Goal: Task Accomplishment & Management: Complete application form

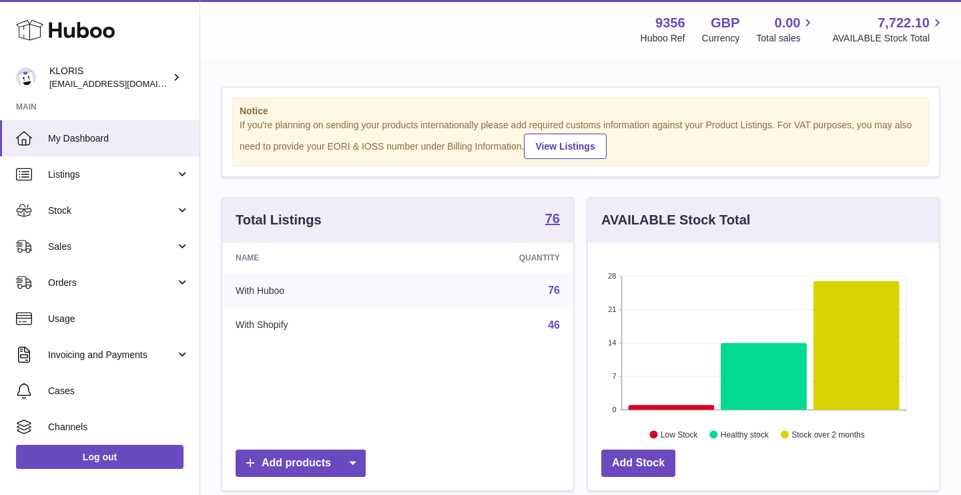
scroll to position [208, 351]
click at [74, 248] on span "Sales" at bounding box center [111, 246] width 127 height 13
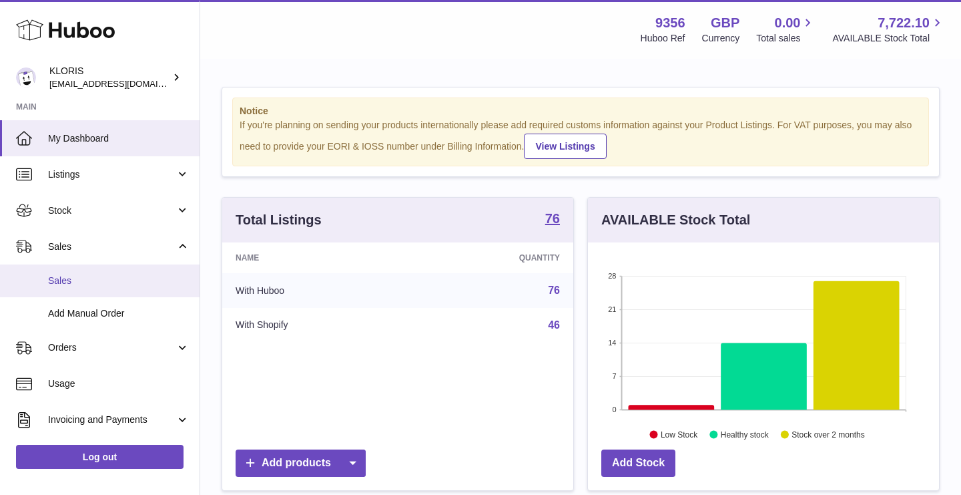
click at [62, 272] on link "Sales" at bounding box center [100, 280] width 200 height 33
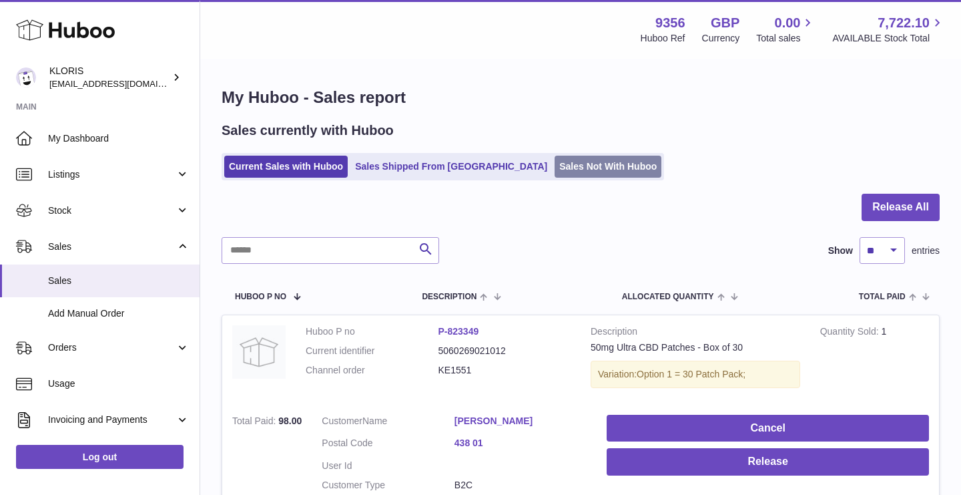
click at [555, 161] on link "Sales Not With Huboo" at bounding box center [608, 167] width 107 height 22
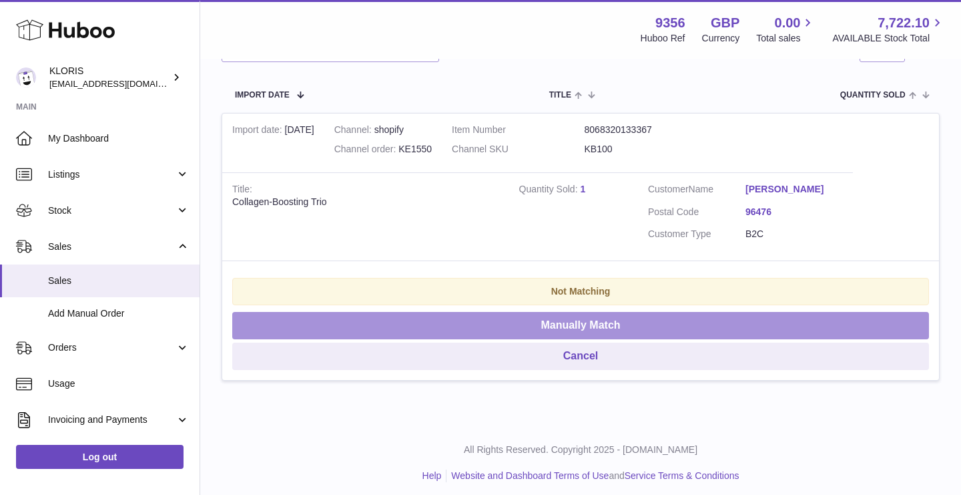
scroll to position [230, 0]
click at [495, 317] on button "Manually Match" at bounding box center [580, 325] width 697 height 27
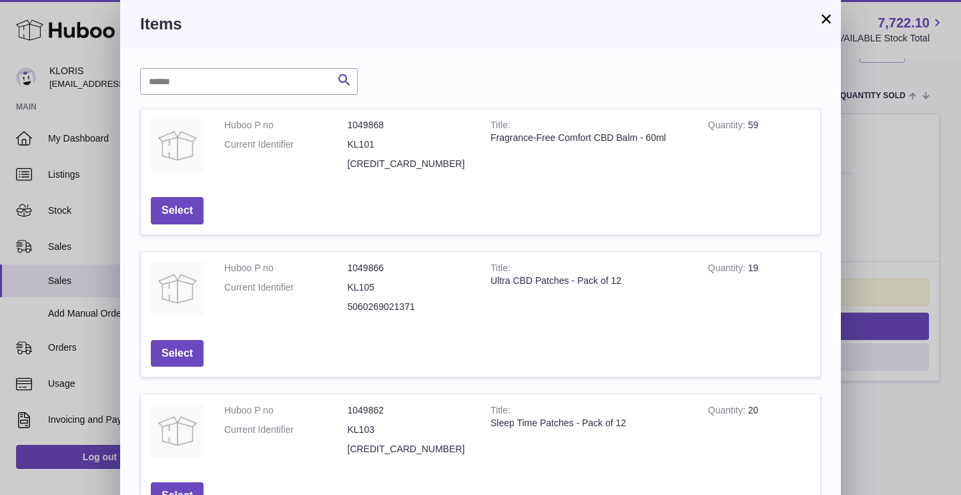
scroll to position [0, 0]
click at [830, 23] on button "×" at bounding box center [826, 19] width 16 height 16
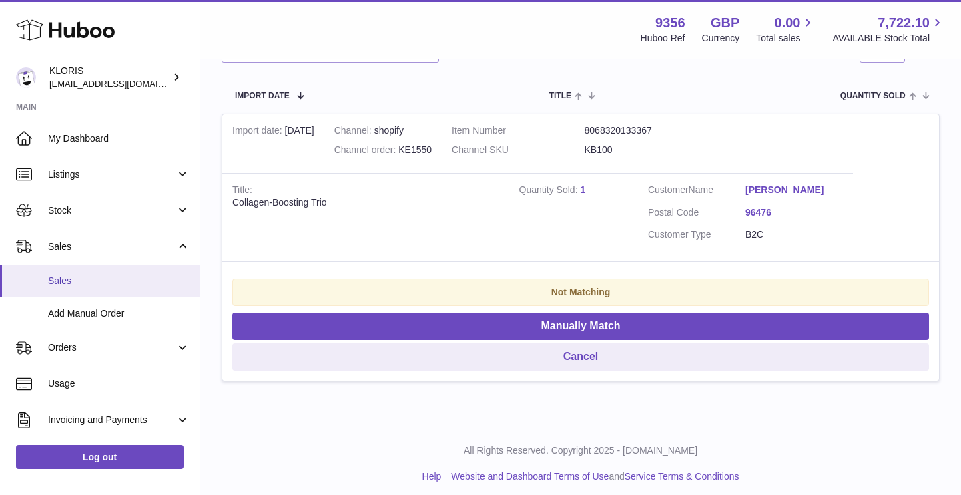
click at [75, 282] on span "Sales" at bounding box center [119, 280] width 142 height 13
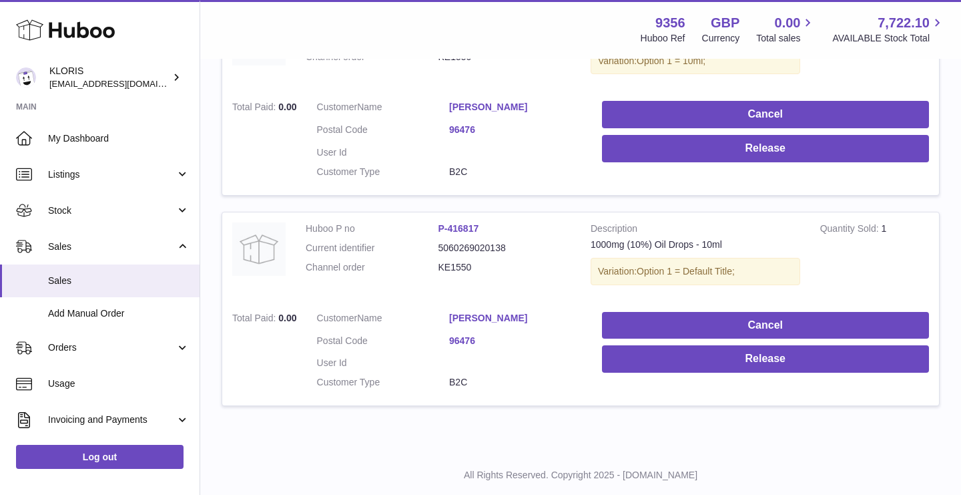
scroll to position [1390, 0]
click at [469, 312] on link "[PERSON_NAME]" at bounding box center [515, 318] width 133 height 13
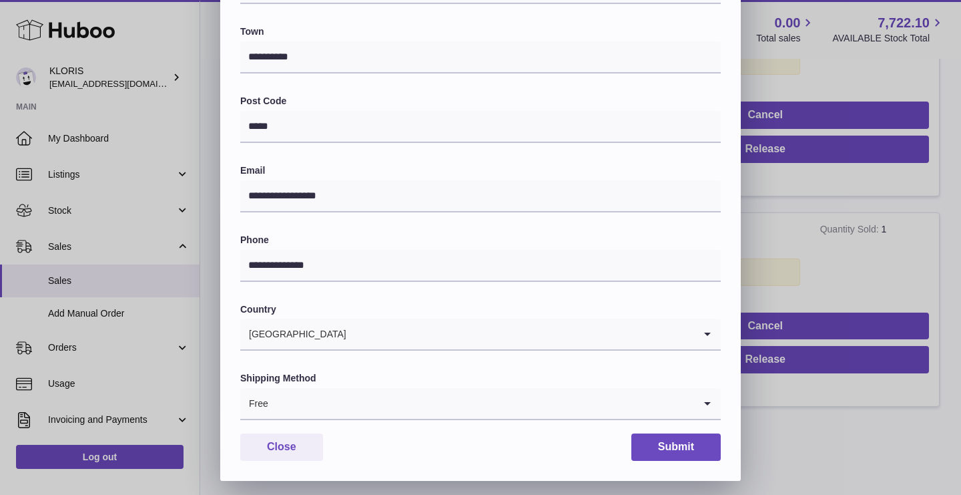
scroll to position [340, 0]
click at [275, 435] on button "Close" at bounding box center [281, 447] width 83 height 27
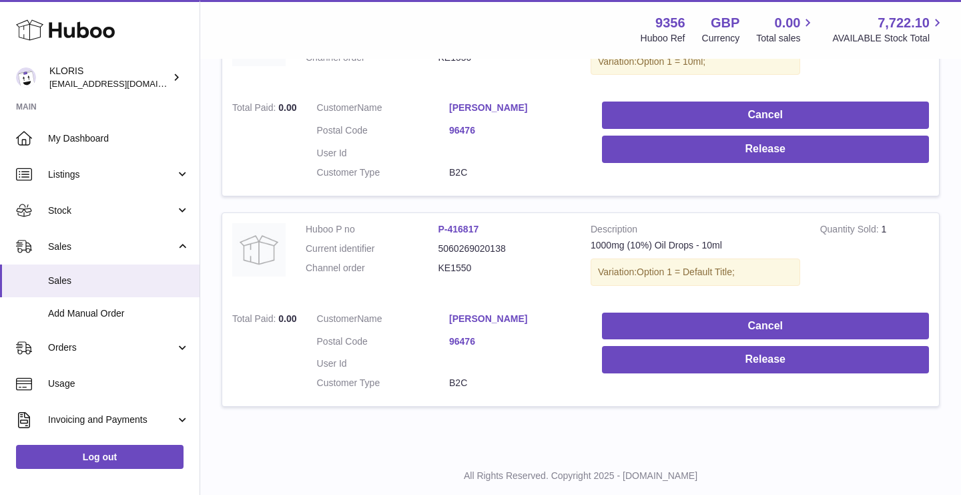
scroll to position [0, 0]
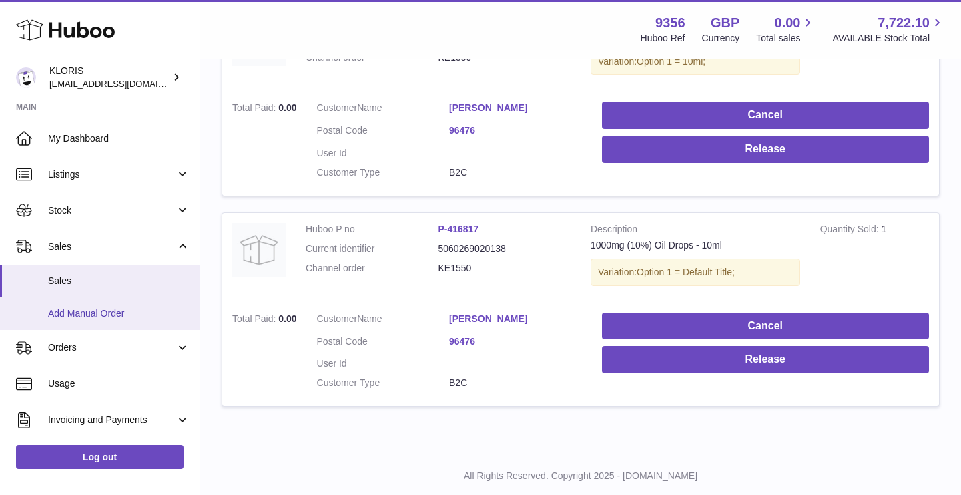
click at [107, 317] on link "Add Manual Order" at bounding box center [100, 313] width 200 height 33
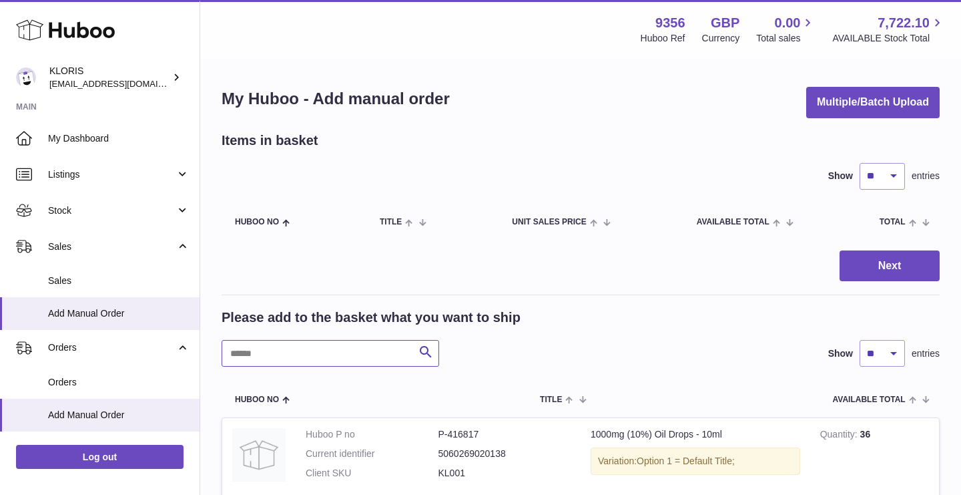
click at [382, 351] on input "text" at bounding box center [331, 353] width 218 height 27
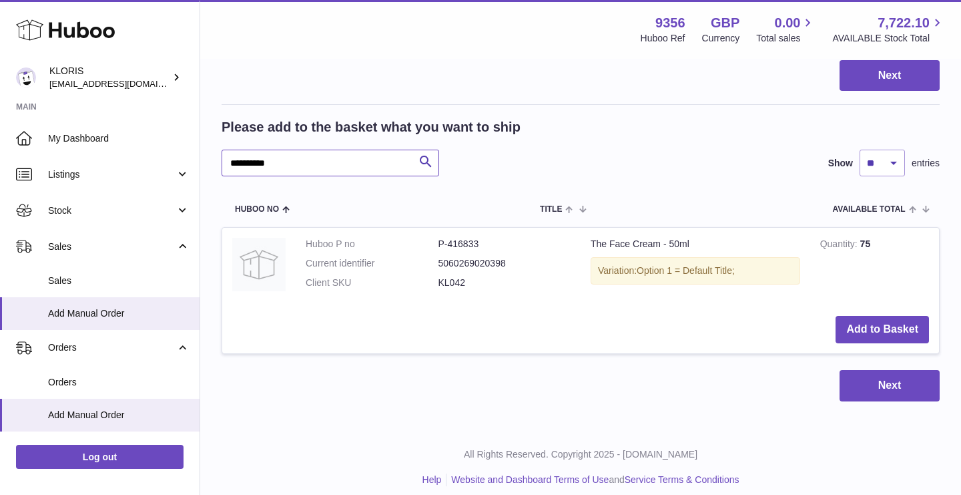
scroll to position [190, 0]
click at [904, 330] on button "Add to Basket" at bounding box center [882, 329] width 93 height 27
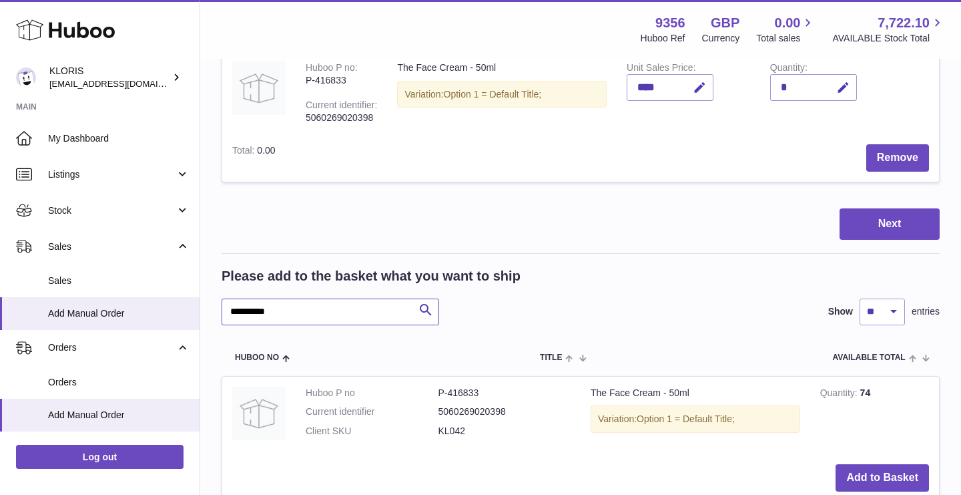
click at [311, 308] on input "**********" at bounding box center [331, 311] width 218 height 27
type input "*"
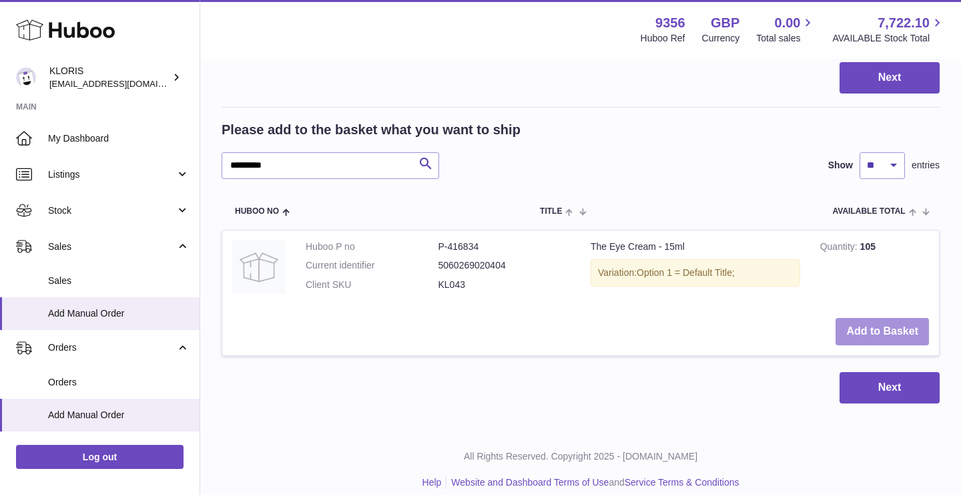
click at [884, 324] on button "Add to Basket" at bounding box center [882, 331] width 93 height 27
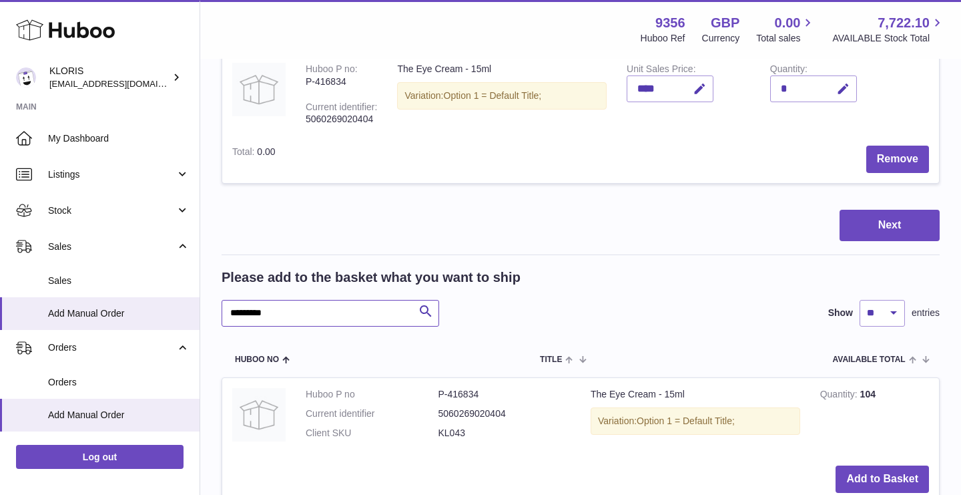
click at [310, 308] on input "*********" at bounding box center [331, 313] width 218 height 27
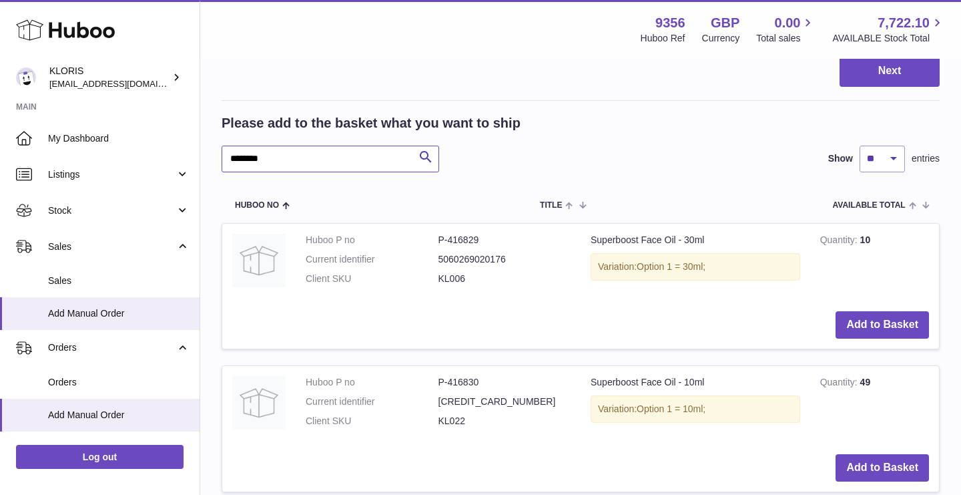
scroll to position [513, 0]
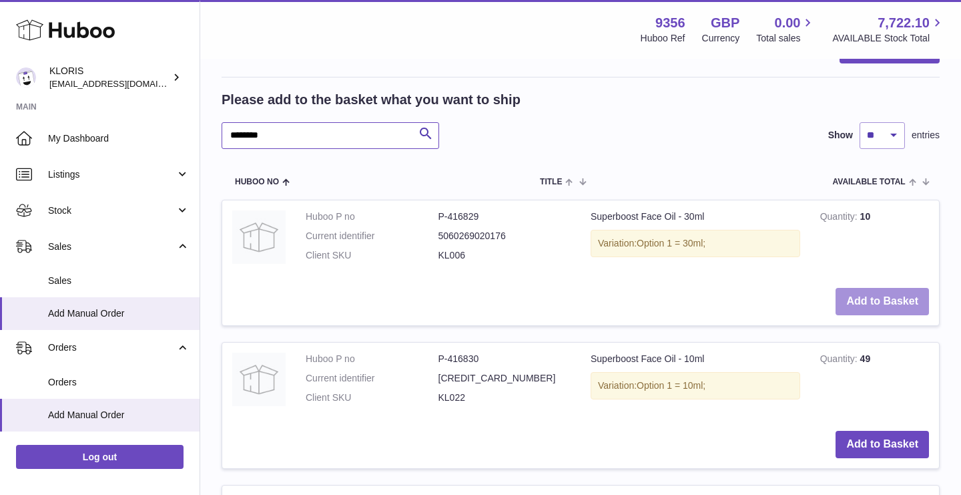
type input "********"
click at [896, 288] on button "Add to Basket" at bounding box center [882, 301] width 93 height 27
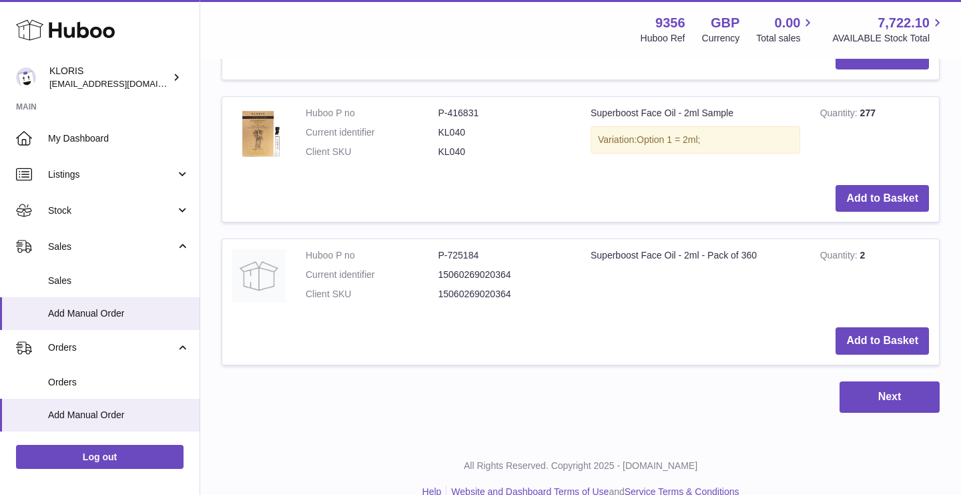
scroll to position [1049, 0]
click at [874, 382] on button "Next" at bounding box center [890, 397] width 100 height 31
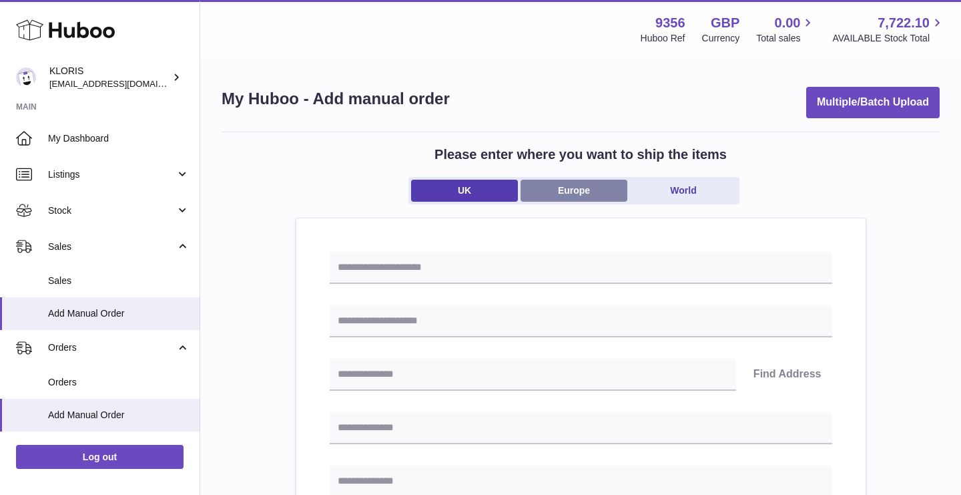
click at [584, 188] on link "Europe" at bounding box center [574, 191] width 107 height 22
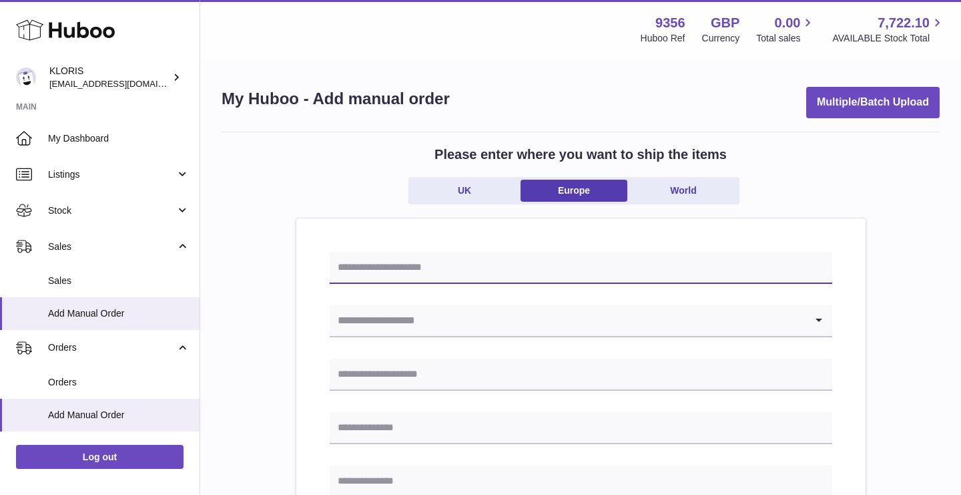
click at [458, 270] on input "text" at bounding box center [581, 268] width 503 height 32
paste input "******"
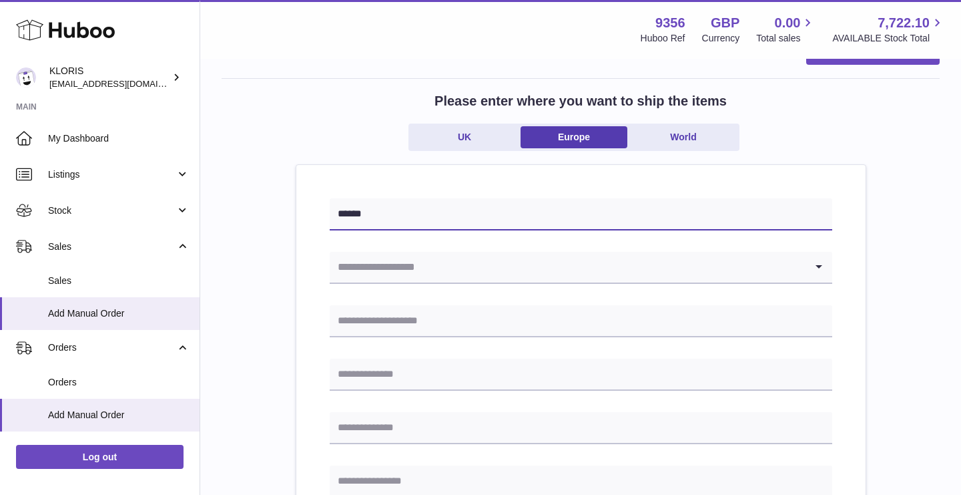
scroll to position [82, 0]
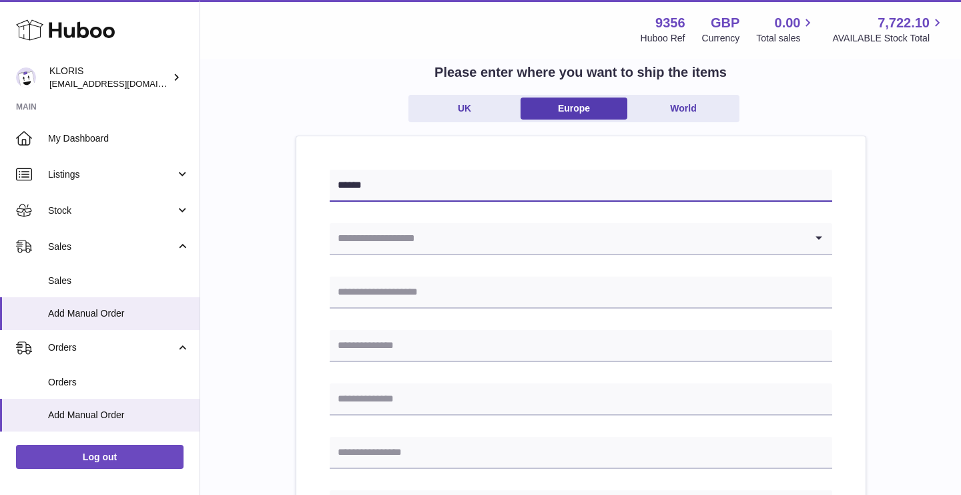
type input "******"
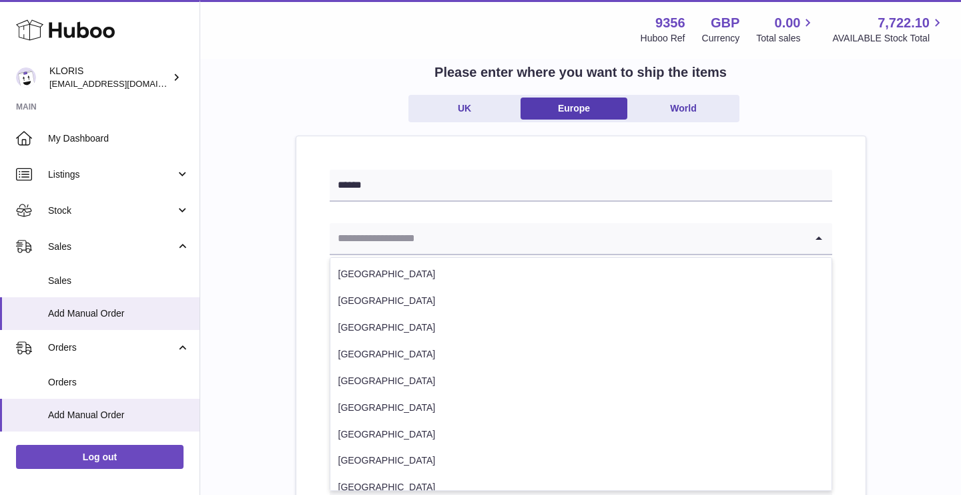
click at [417, 243] on input "Search for option" at bounding box center [568, 238] width 476 height 31
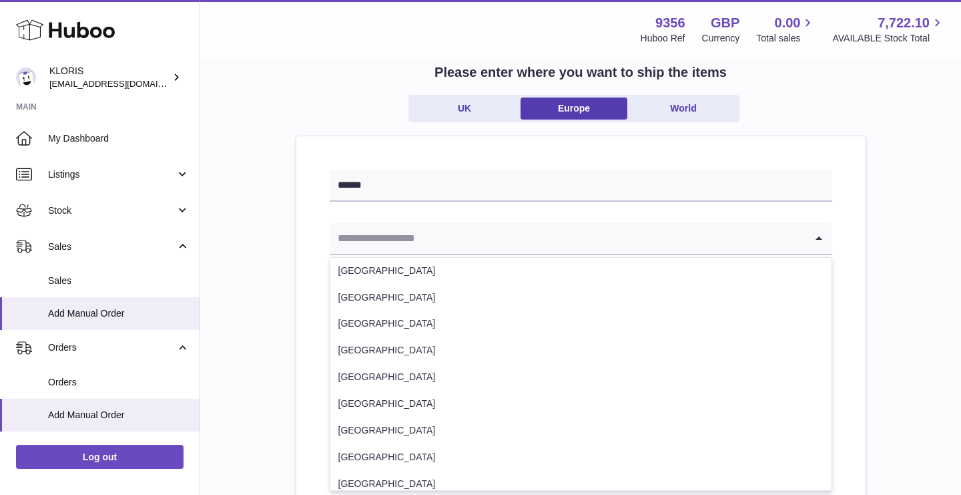
scroll to position [138, 0]
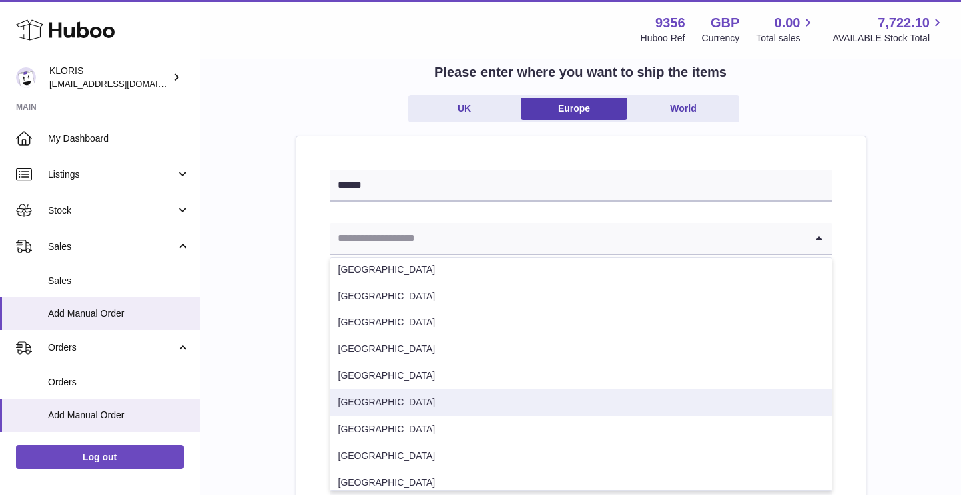
click at [380, 412] on li "Germany" at bounding box center [580, 402] width 501 height 27
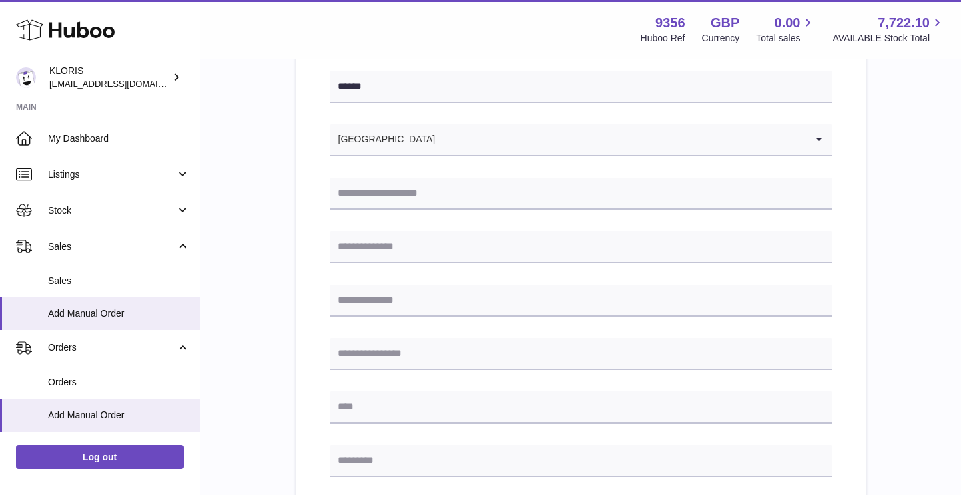
scroll to position [182, 0]
paste input "**********"
type input "**********"
paste input "**********"
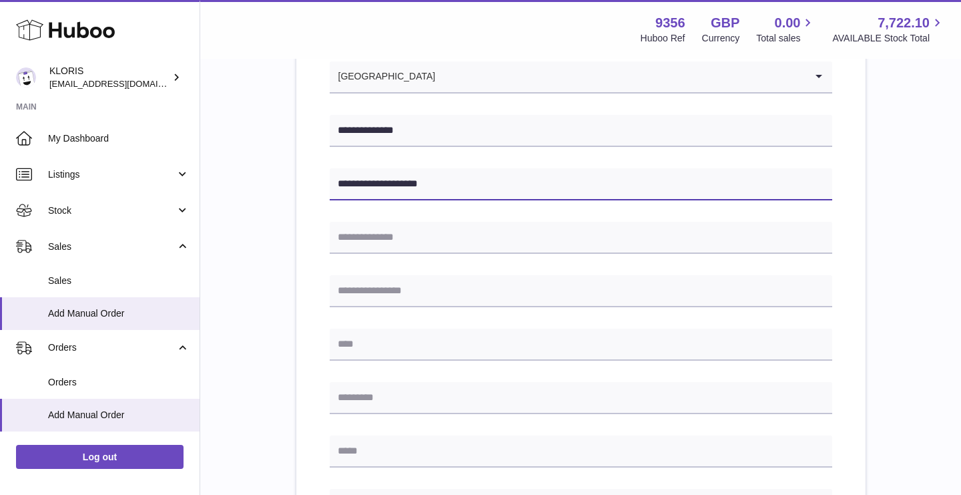
scroll to position [274, 0]
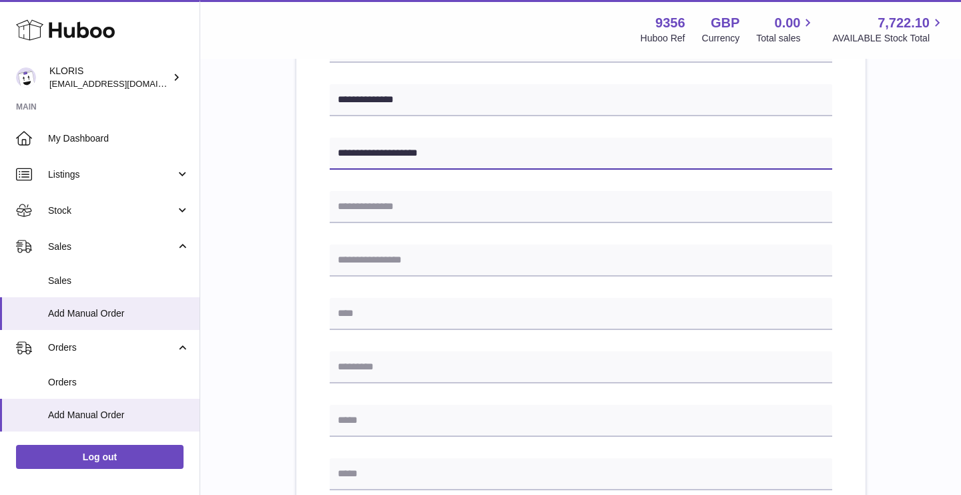
type input "**********"
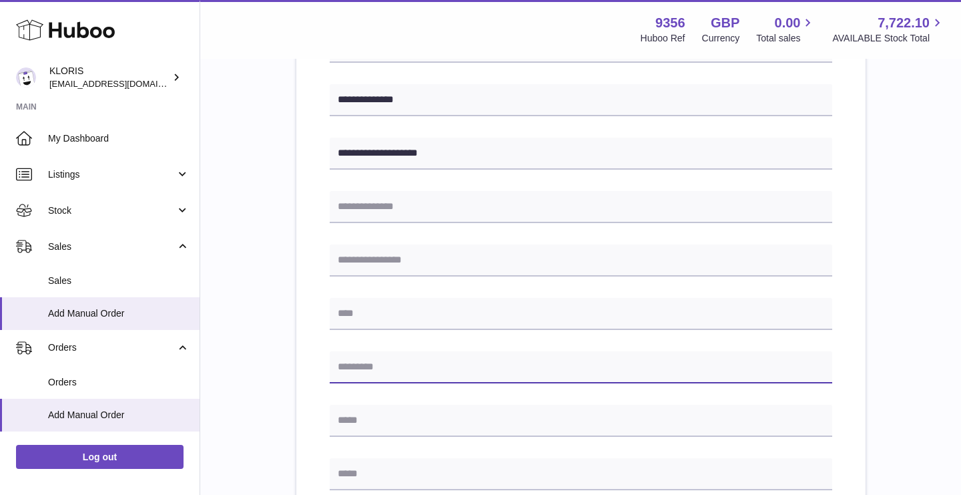
paste input "*****"
type input "*****"
click at [214, 5] on div "Menu Huboo 9356 Huboo Ref GBP Currency 0.00 Total sales 7,722.10 AVAILABLE Stoc…" at bounding box center [580, 29] width 761 height 59
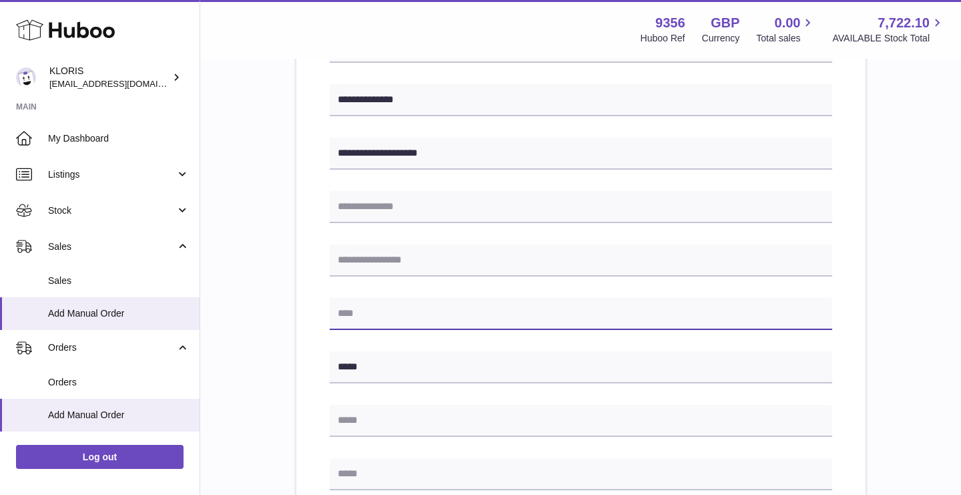
click at [417, 306] on input "text" at bounding box center [581, 314] width 503 height 32
paste input "**********"
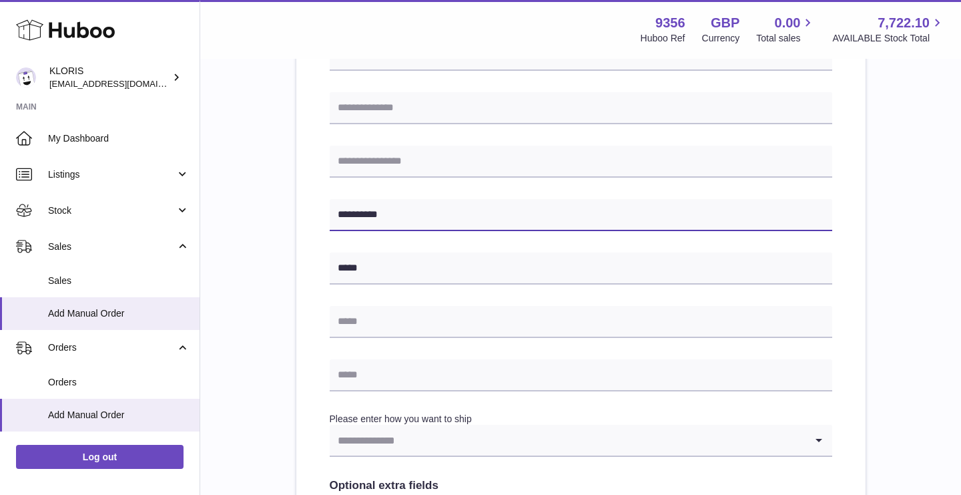
type input "**********"
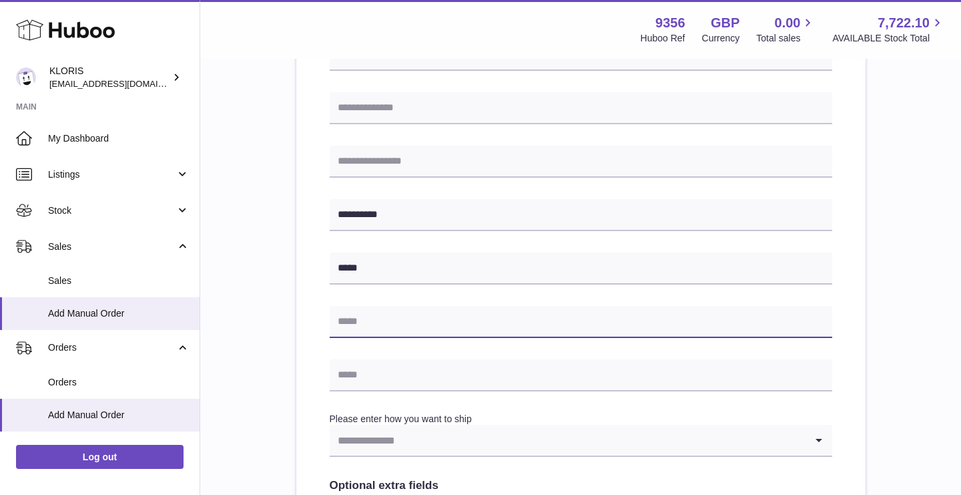
paste input "**********"
type input "**********"
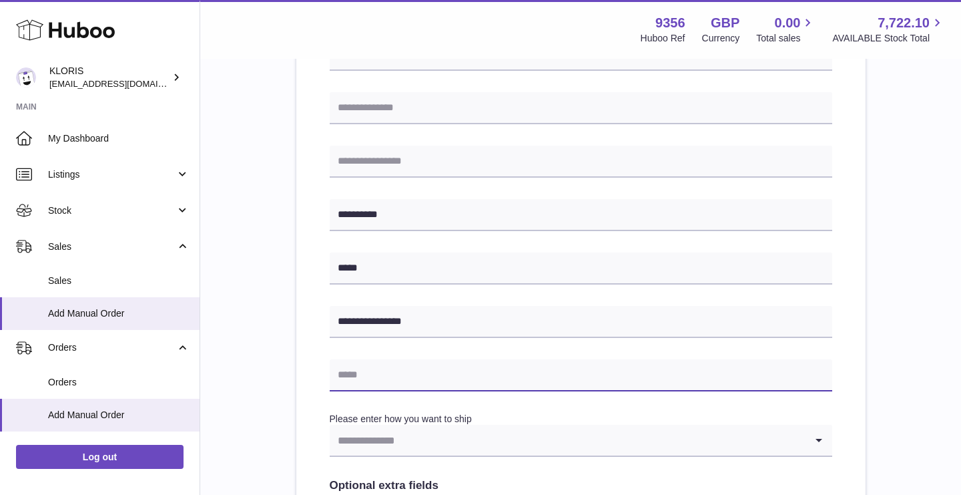
paste input "**********"
type input "**********"
click at [303, 368] on div "**********" at bounding box center [580, 281] width 569 height 873
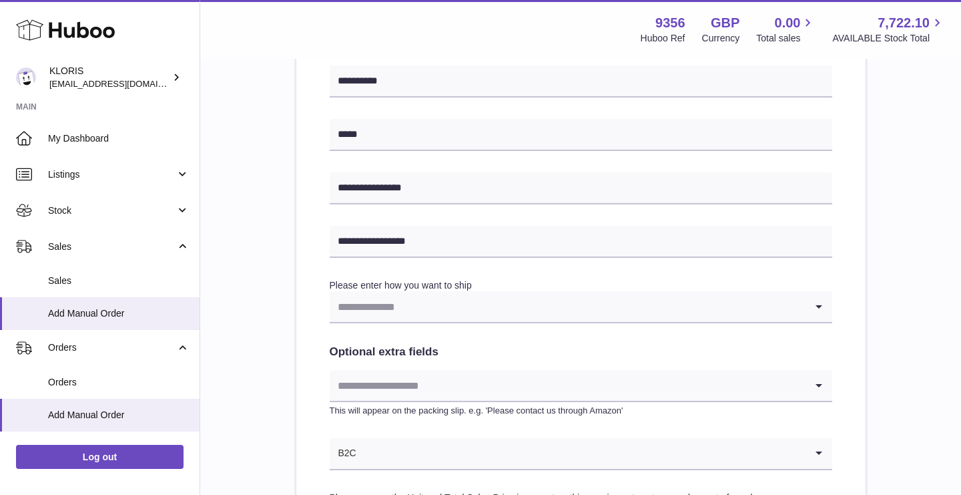
scroll to position [533, 0]
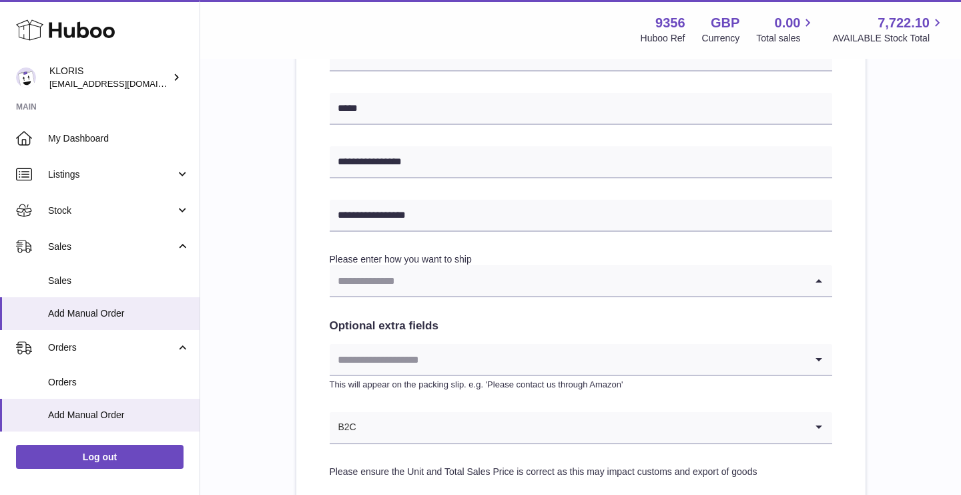
click at [447, 284] on input "Search for option" at bounding box center [568, 280] width 476 height 31
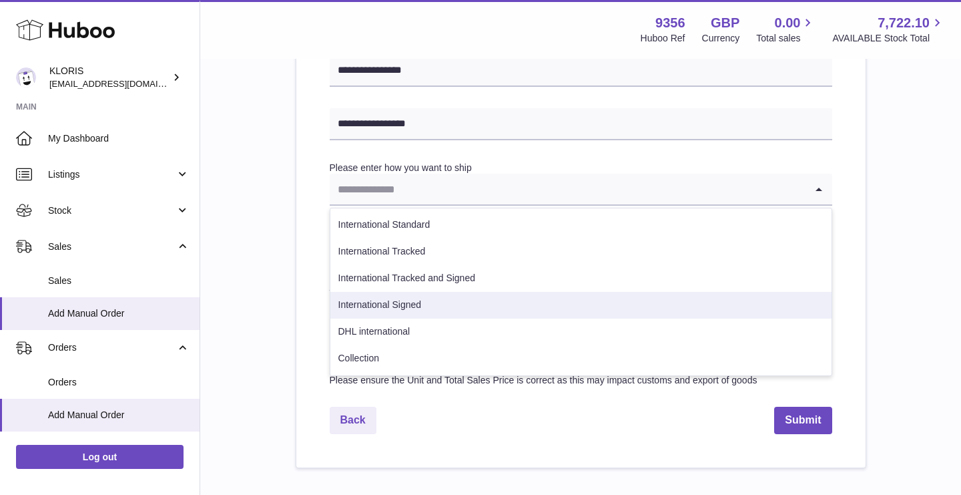
scroll to position [625, 0]
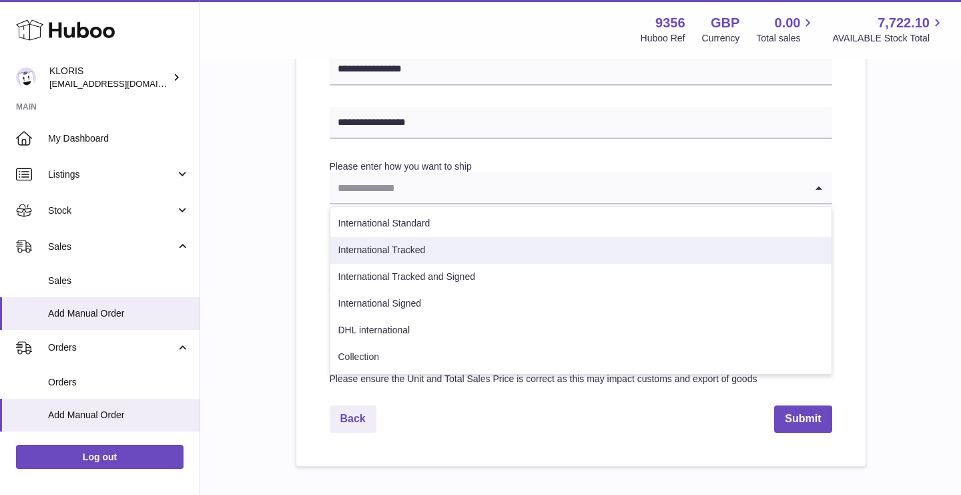
click at [484, 246] on li "International Tracked" at bounding box center [580, 250] width 501 height 27
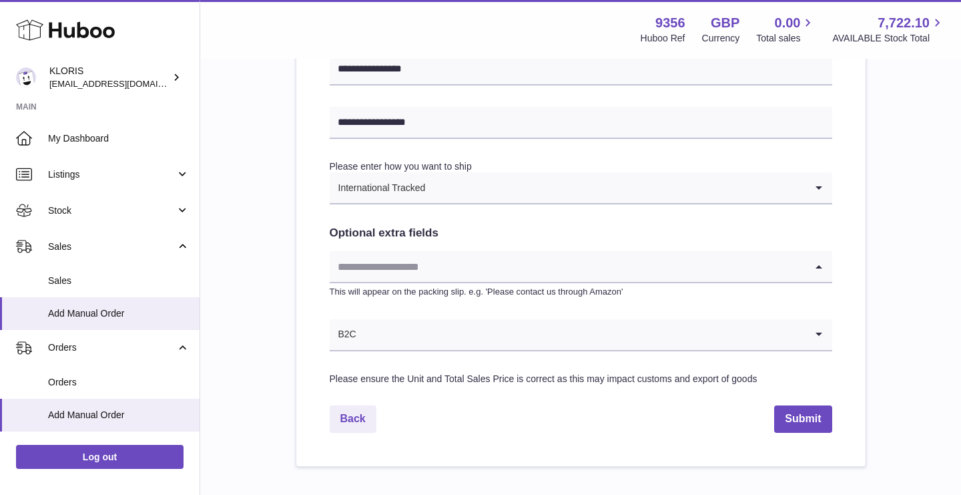
click at [445, 266] on input "Search for option" at bounding box center [568, 266] width 476 height 31
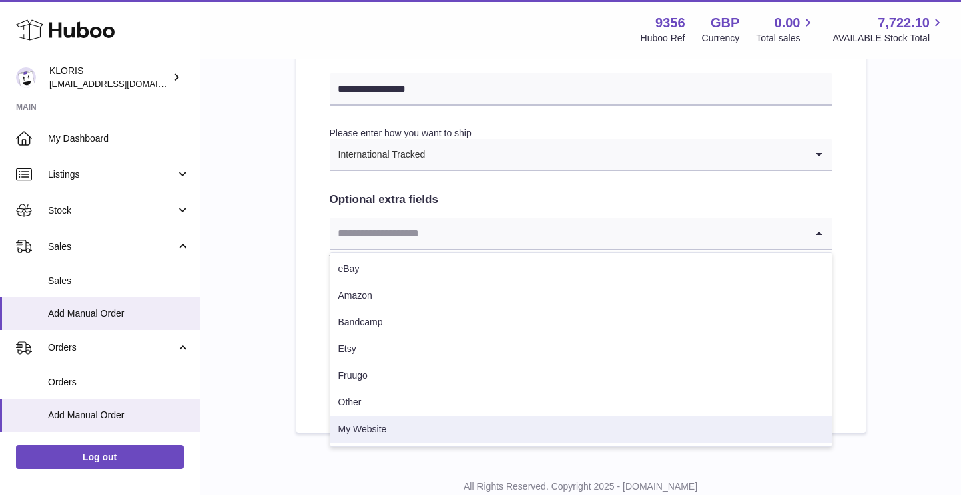
scroll to position [668, 0]
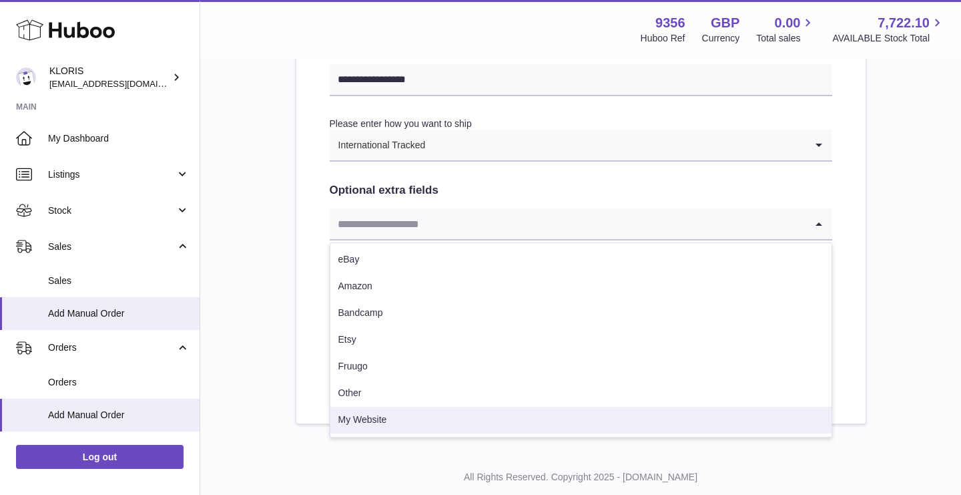
click at [402, 416] on li "My Website" at bounding box center [580, 420] width 501 height 27
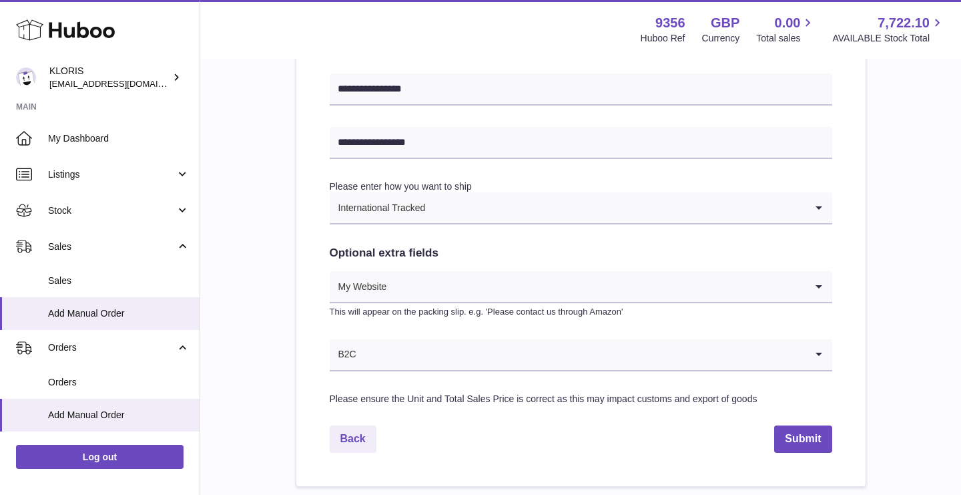
scroll to position [619, 0]
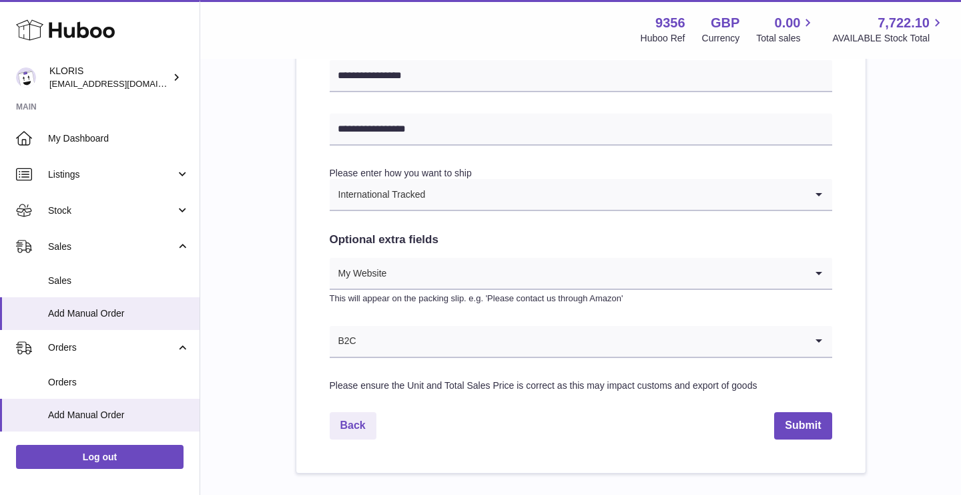
click at [469, 266] on input "Search for option" at bounding box center [596, 273] width 418 height 31
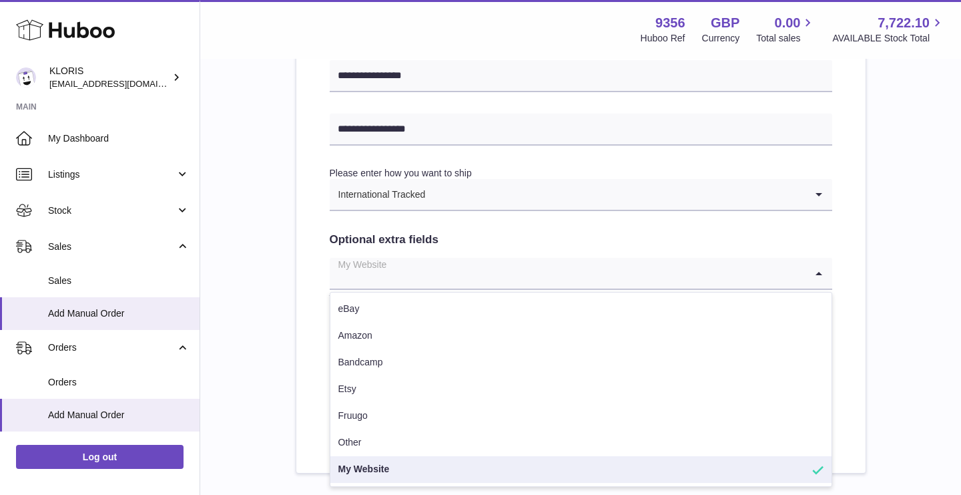
click at [469, 266] on input "Search for option" at bounding box center [568, 273] width 476 height 31
click at [487, 202] on input "Search for option" at bounding box center [615, 194] width 379 height 31
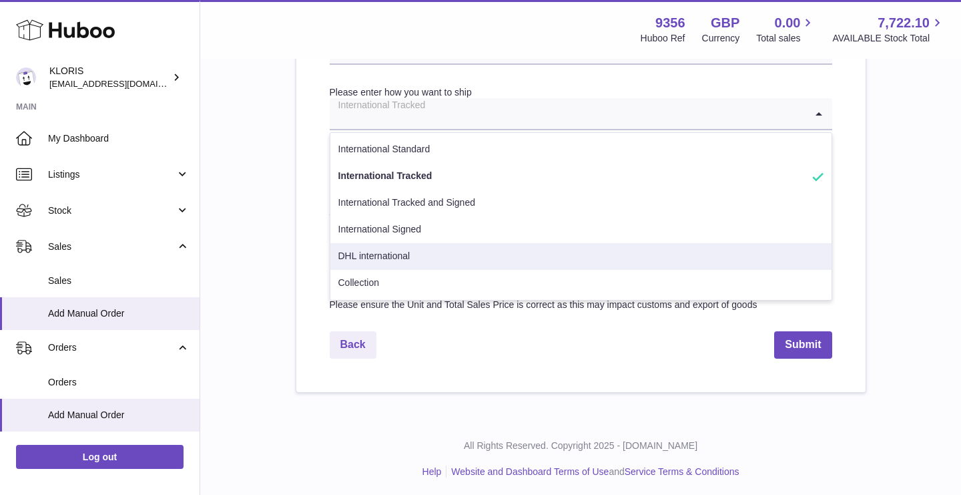
scroll to position [698, 0]
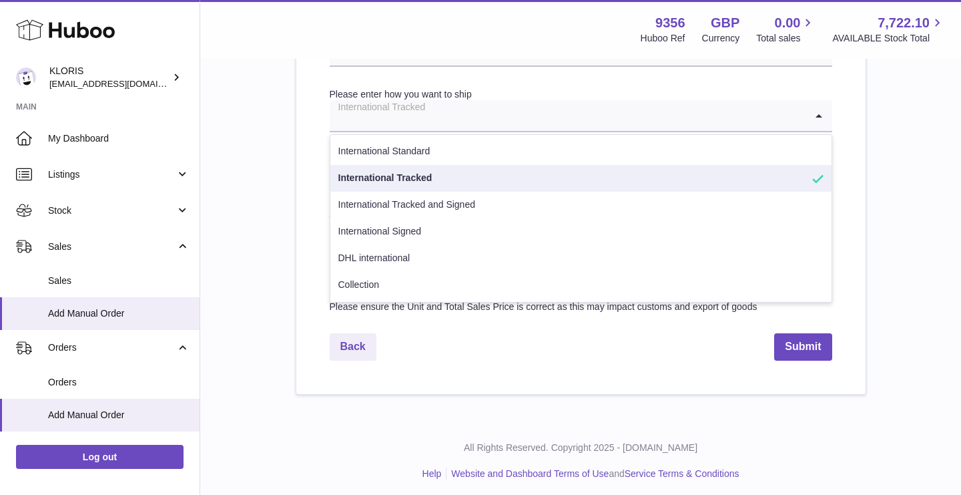
click at [469, 173] on li "International Tracked" at bounding box center [580, 178] width 501 height 27
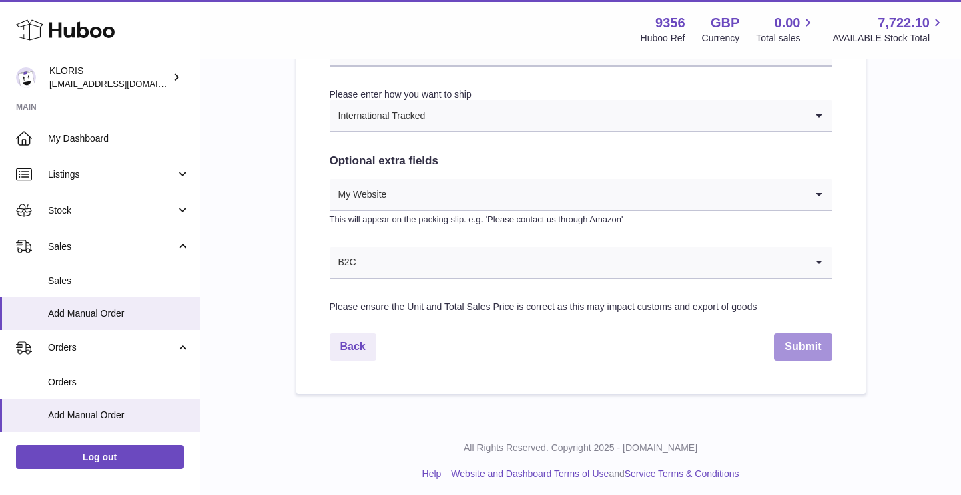
click at [807, 347] on button "Submit" at bounding box center [802, 346] width 57 height 27
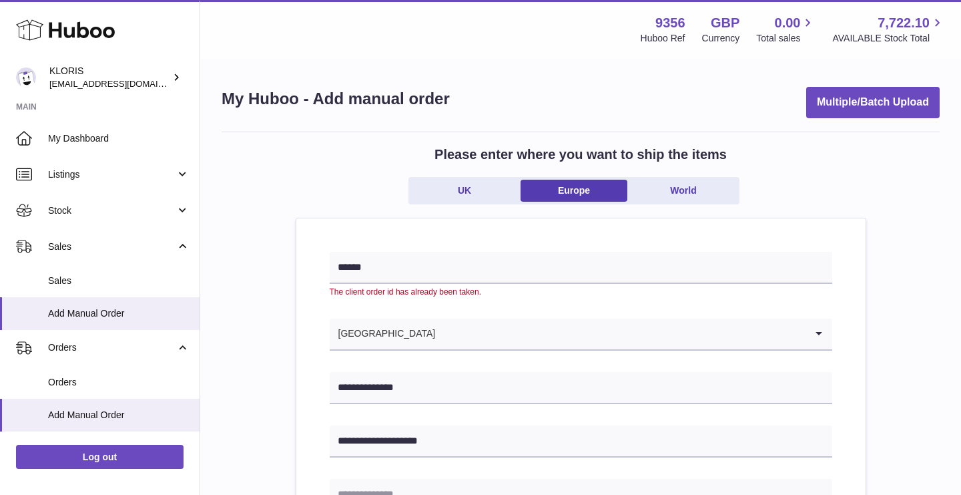
scroll to position [0, 0]
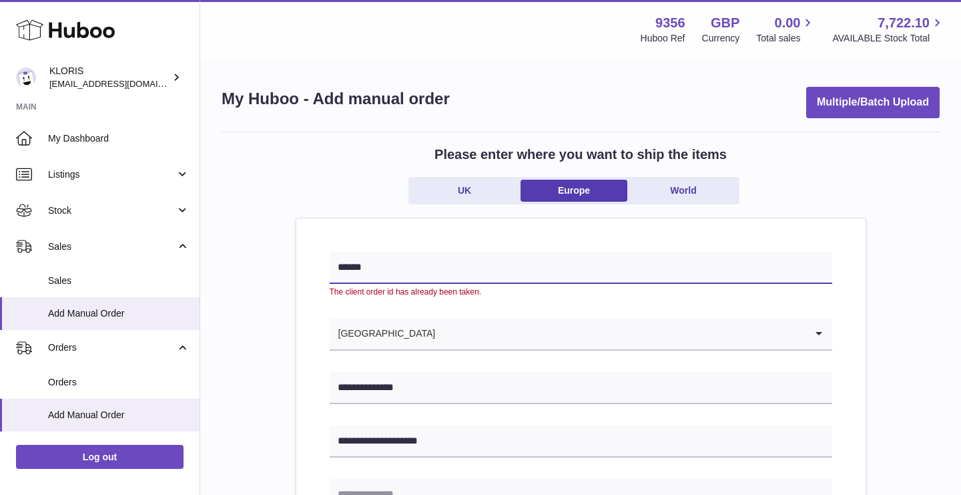
click at [406, 268] on input "******" at bounding box center [581, 268] width 503 height 32
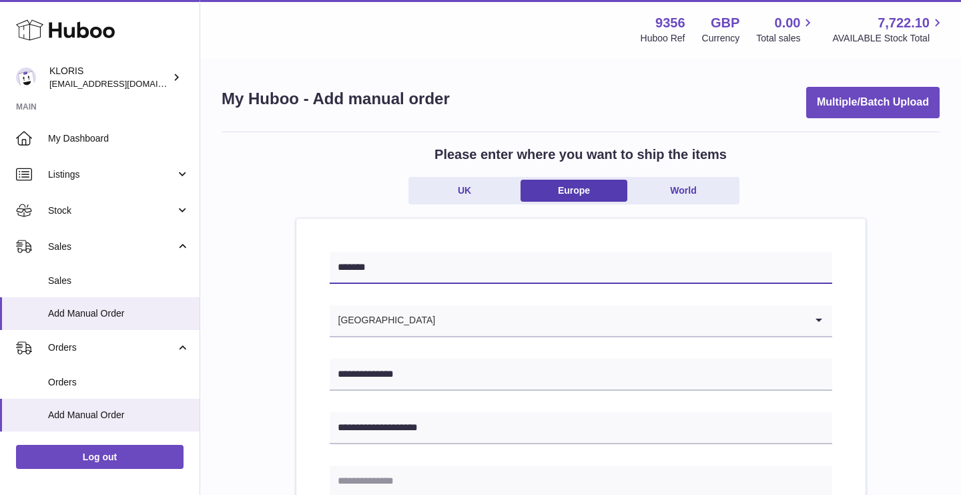
type input "*******"
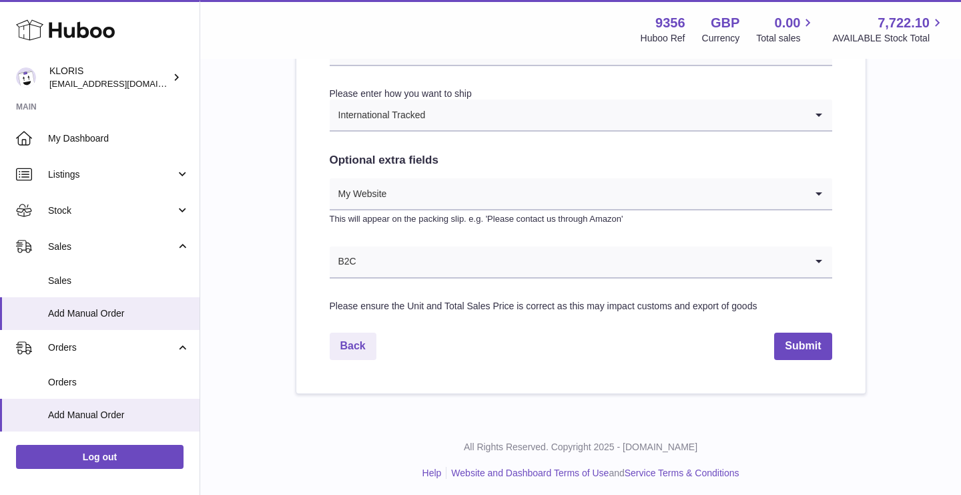
scroll to position [698, 0]
click at [794, 356] on button "Submit" at bounding box center [802, 346] width 57 height 27
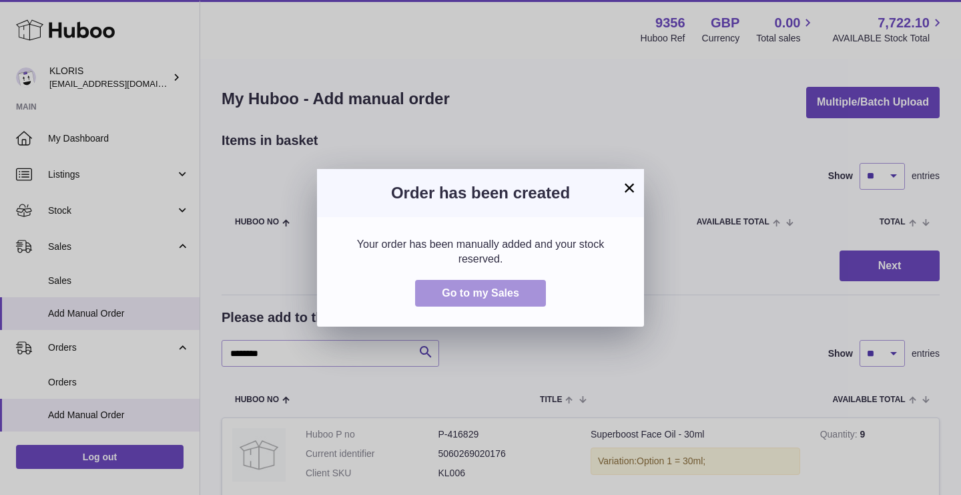
click at [518, 292] on span "Go to my Sales" at bounding box center [480, 292] width 77 height 11
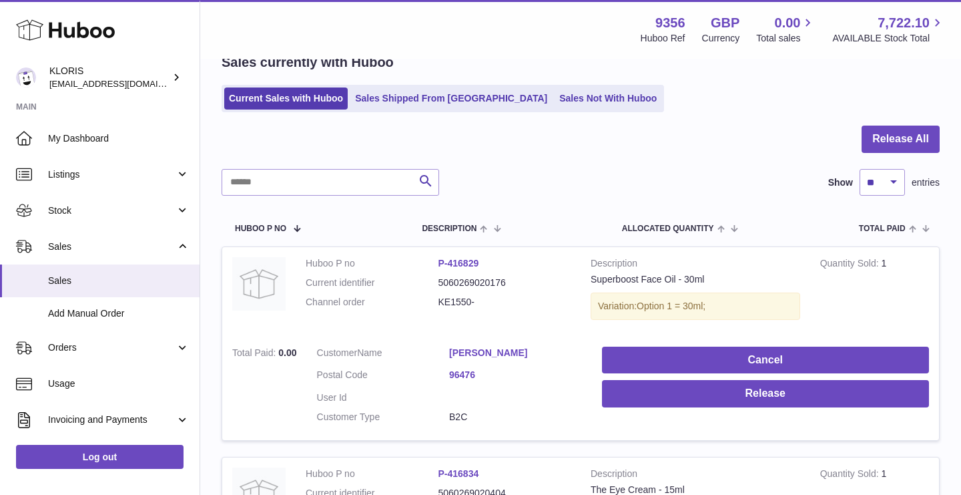
scroll to position [87, 0]
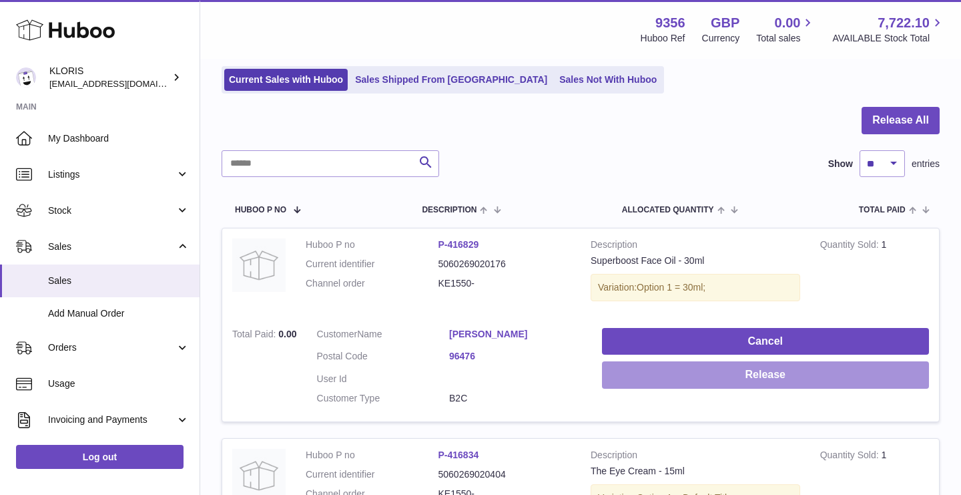
click at [732, 374] on button "Release" at bounding box center [765, 374] width 327 height 27
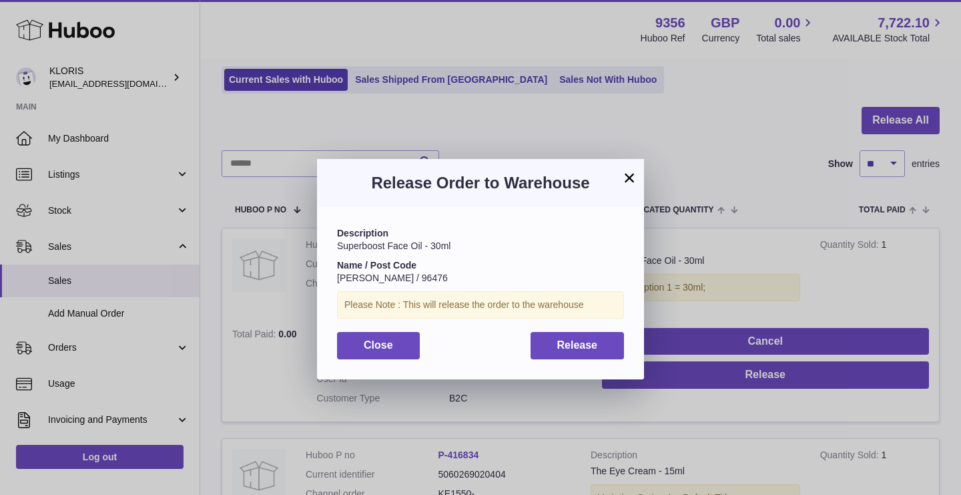
click at [591, 360] on div "Description Superboost Face Oil - 30ml Name / Post Code Roseanne Grell / 96476 …" at bounding box center [480, 293] width 327 height 172
click at [599, 350] on button "Release" at bounding box center [578, 345] width 94 height 27
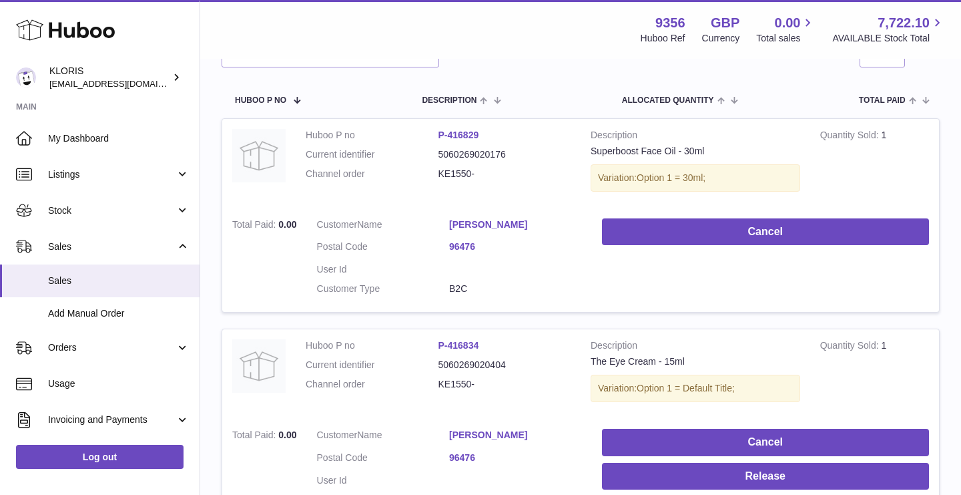
scroll to position [204, 0]
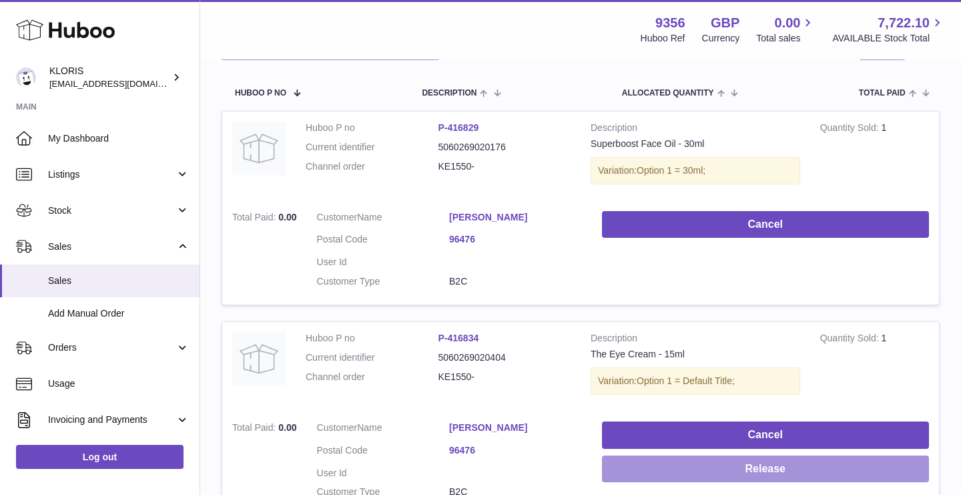
click at [754, 458] on button "Release" at bounding box center [765, 468] width 327 height 27
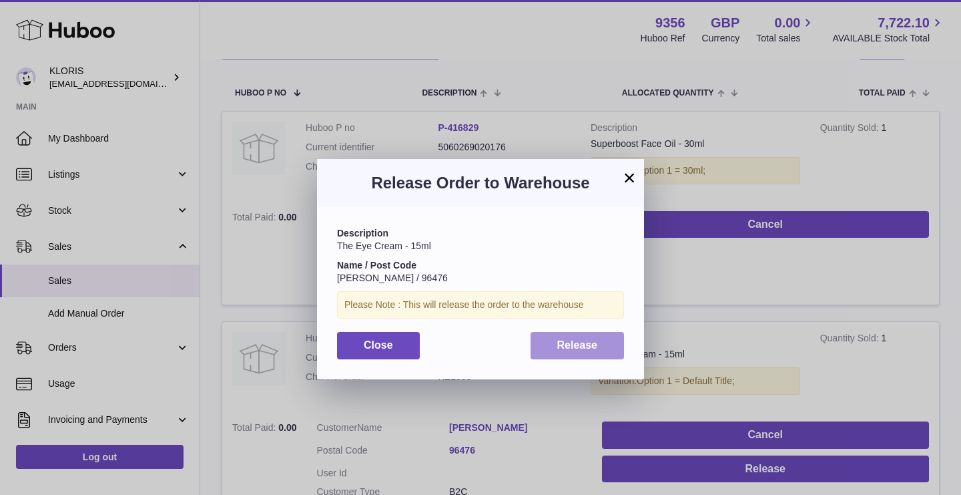
click at [597, 345] on button "Release" at bounding box center [578, 345] width 94 height 27
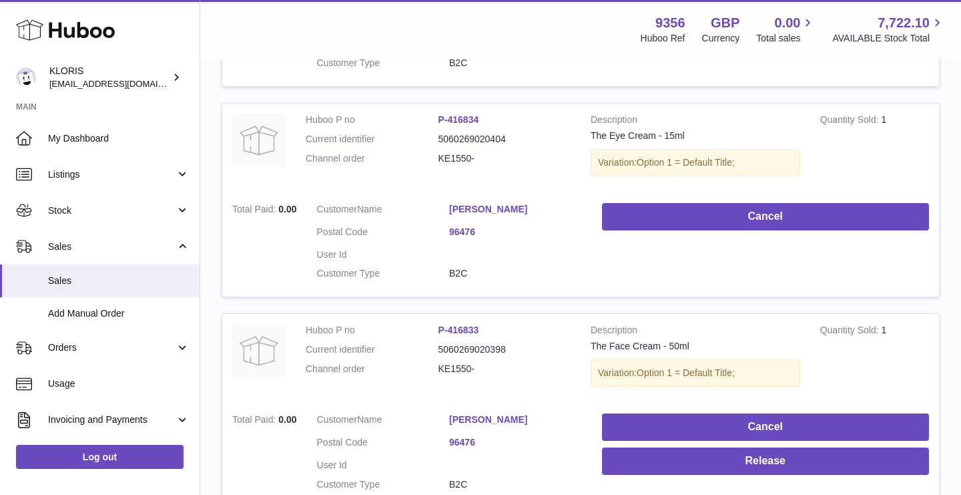
scroll to position [452, 0]
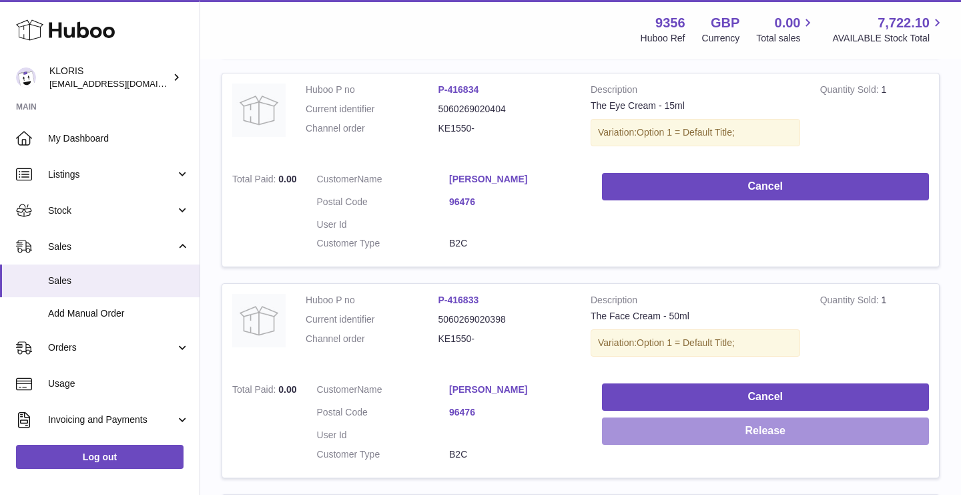
click at [736, 417] on button "Release" at bounding box center [765, 430] width 327 height 27
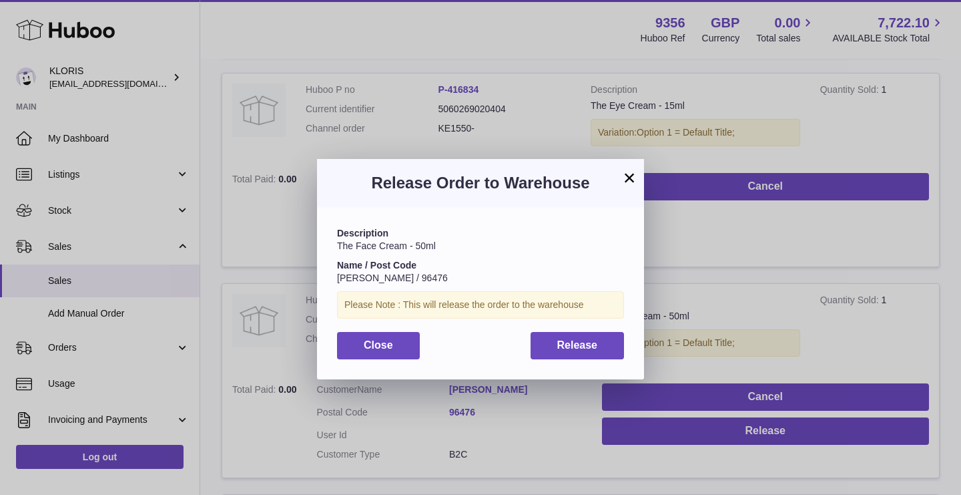
click at [599, 322] on div "Description The Face Cream - 50ml Name / Post Code Roseanne Grell / 96476 Pleas…" at bounding box center [480, 293] width 327 height 172
click at [580, 339] on span "Release" at bounding box center [577, 344] width 41 height 11
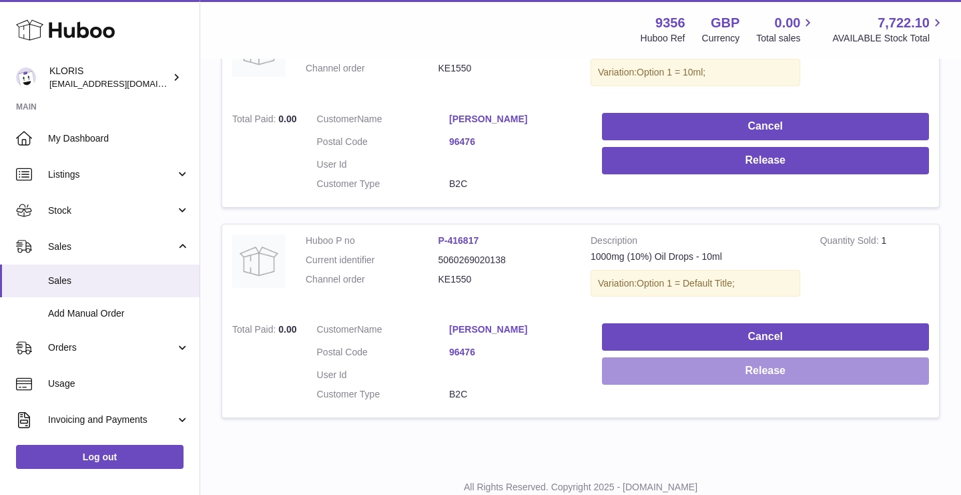
scroll to position [2009, 0]
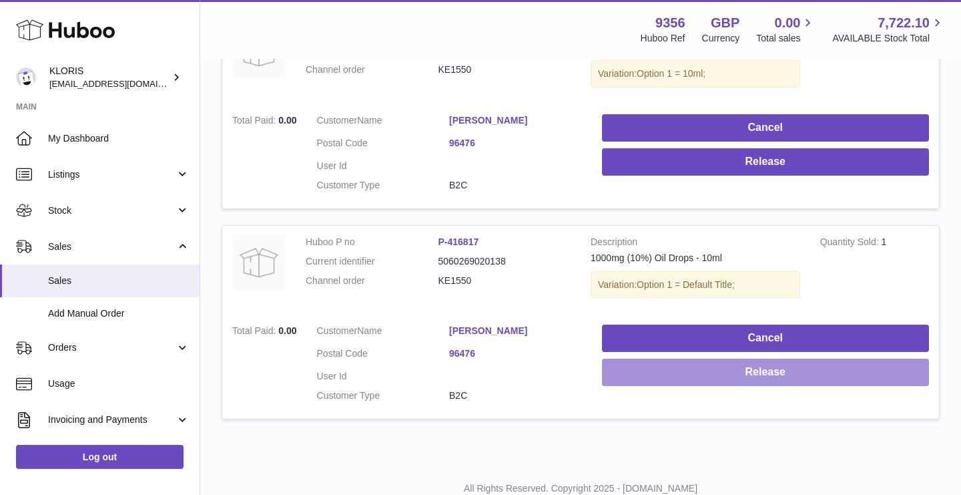
click at [745, 358] on button "Release" at bounding box center [765, 371] width 327 height 27
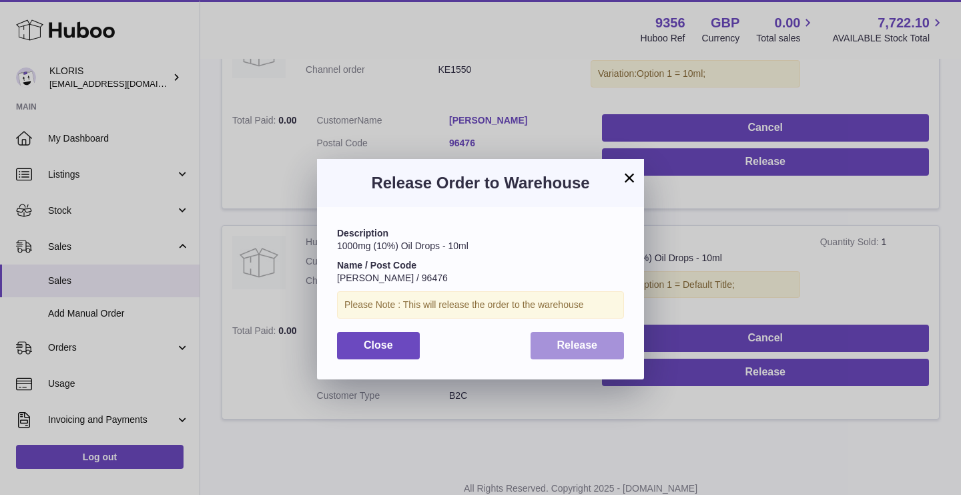
click at [616, 338] on button "Release" at bounding box center [578, 345] width 94 height 27
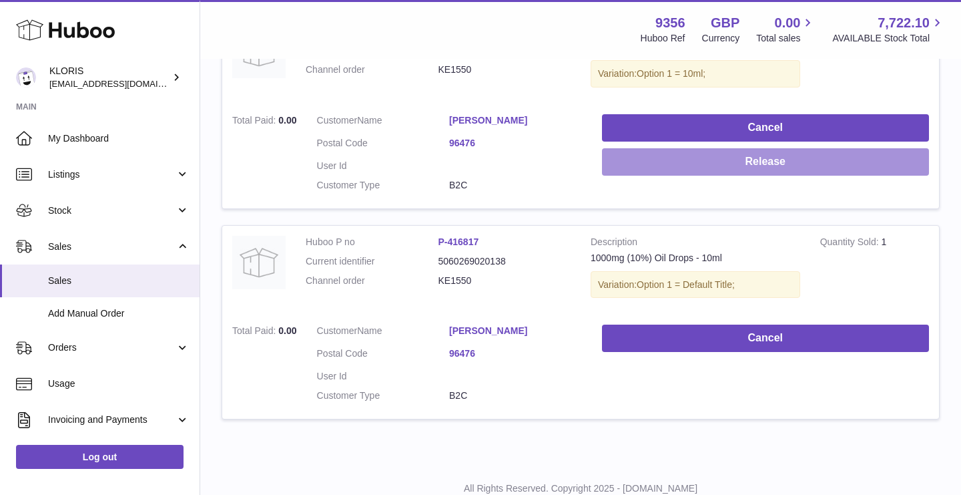
click at [779, 148] on button "Release" at bounding box center [765, 161] width 327 height 27
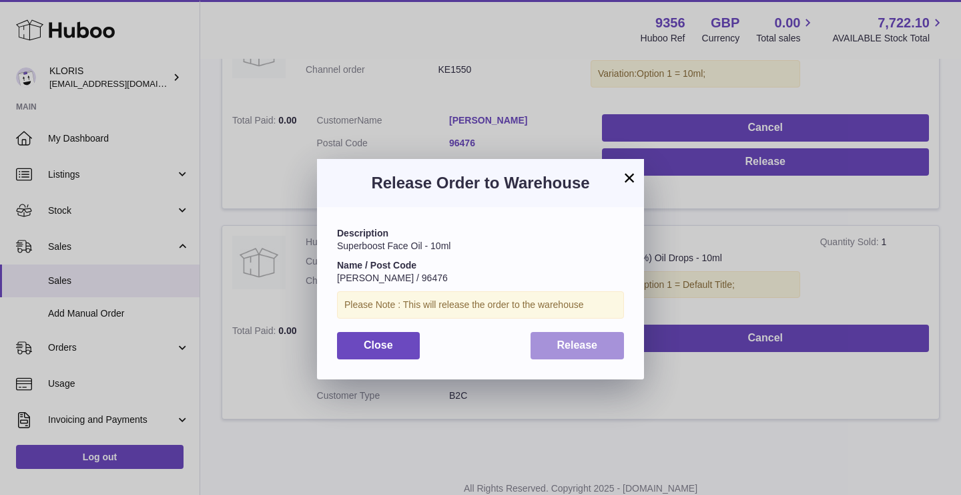
click at [619, 332] on button "Release" at bounding box center [578, 345] width 94 height 27
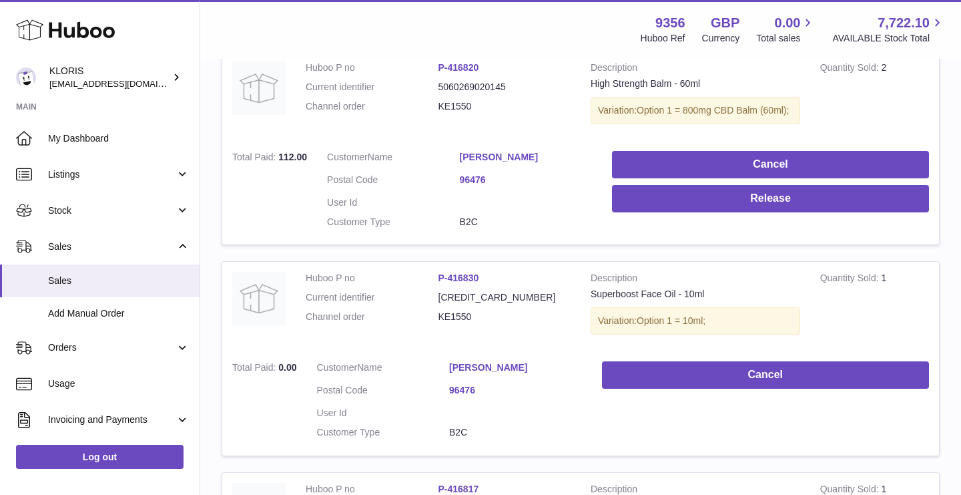
scroll to position [1761, 0]
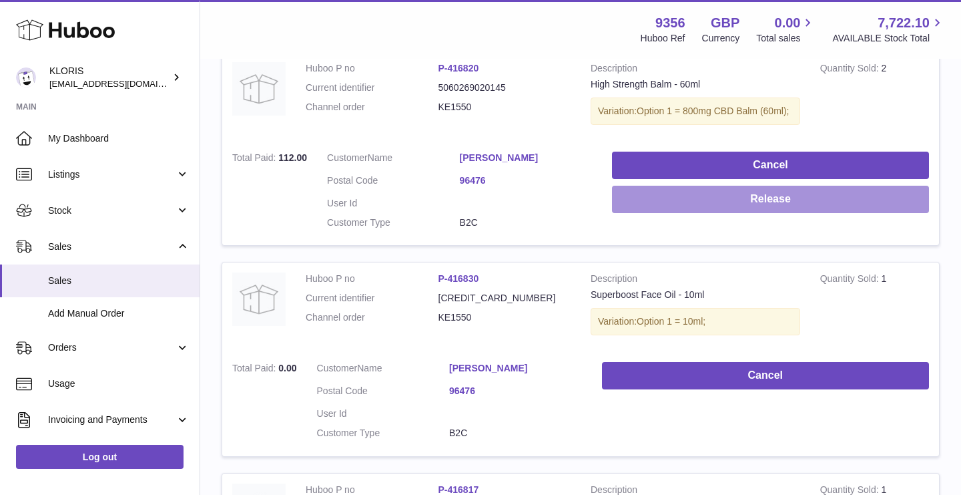
click at [777, 186] on button "Release" at bounding box center [770, 199] width 317 height 27
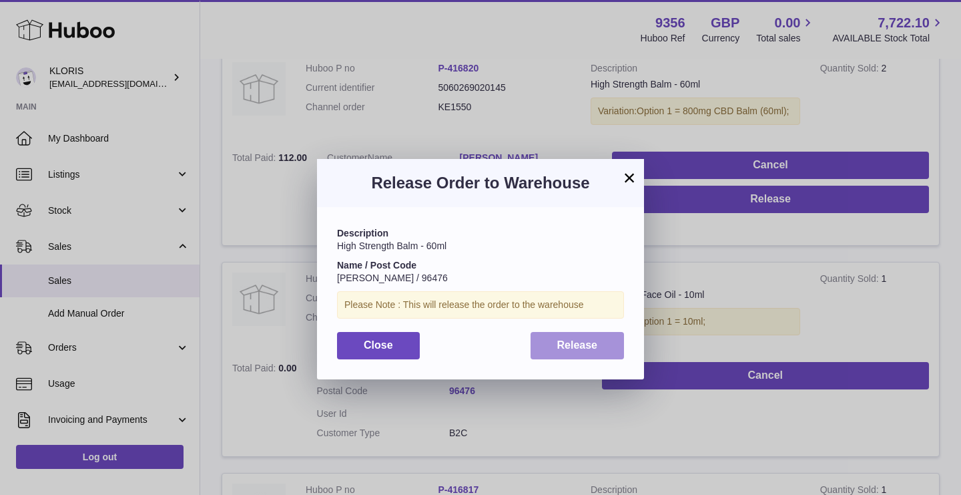
click at [577, 339] on span "Release" at bounding box center [577, 344] width 41 height 11
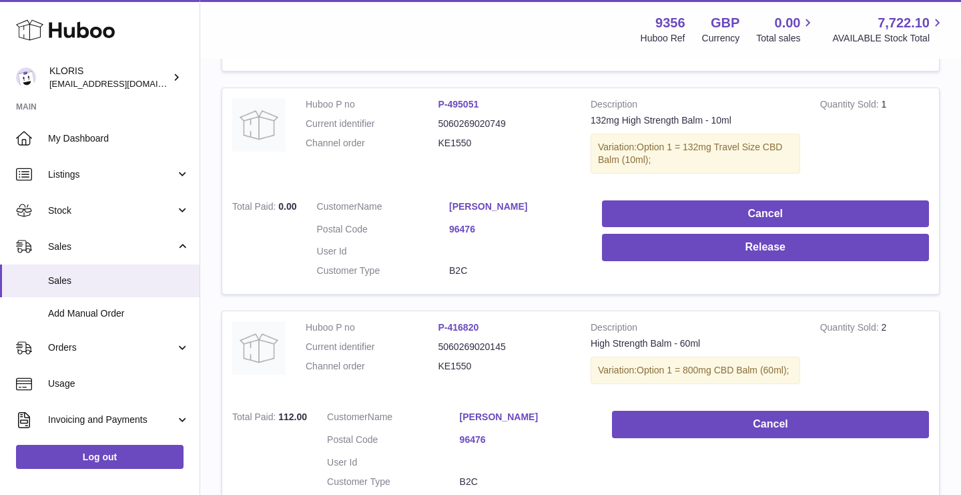
scroll to position [1501, 0]
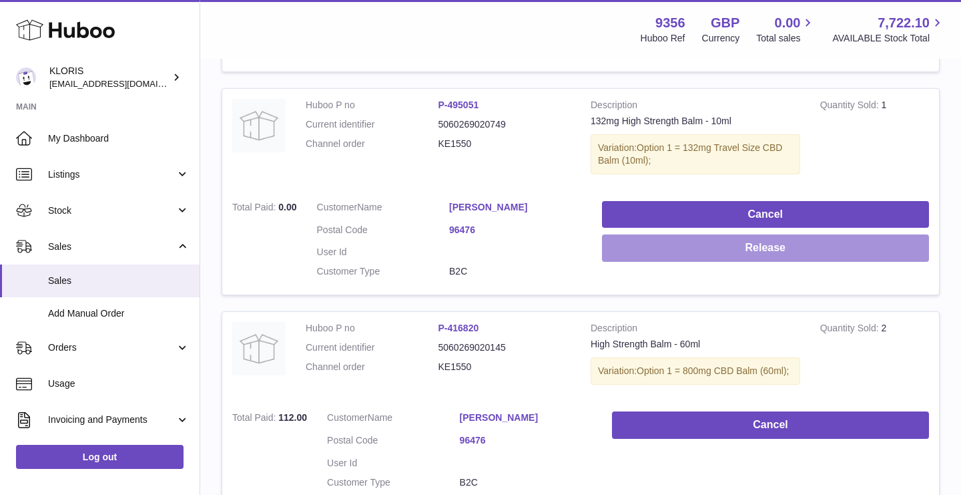
click at [714, 234] on button "Release" at bounding box center [765, 247] width 327 height 27
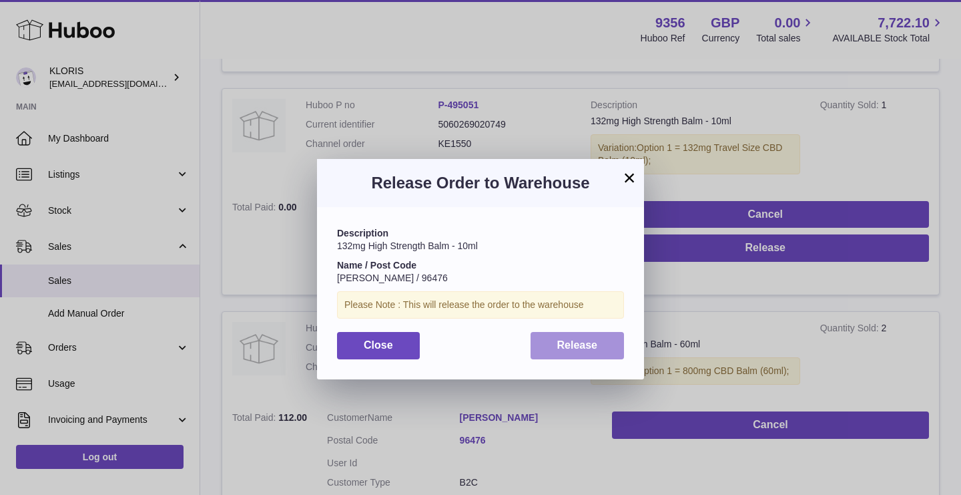
click at [567, 334] on button "Release" at bounding box center [578, 345] width 94 height 27
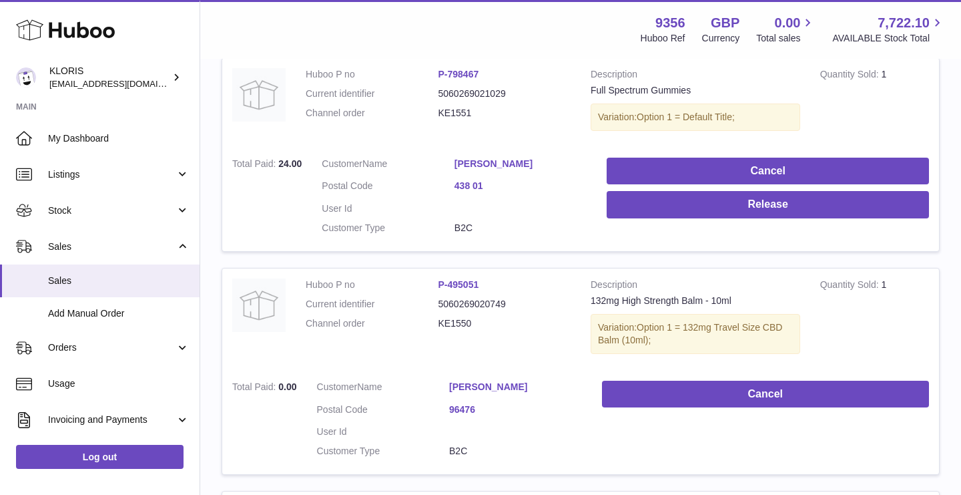
scroll to position [1316, 0]
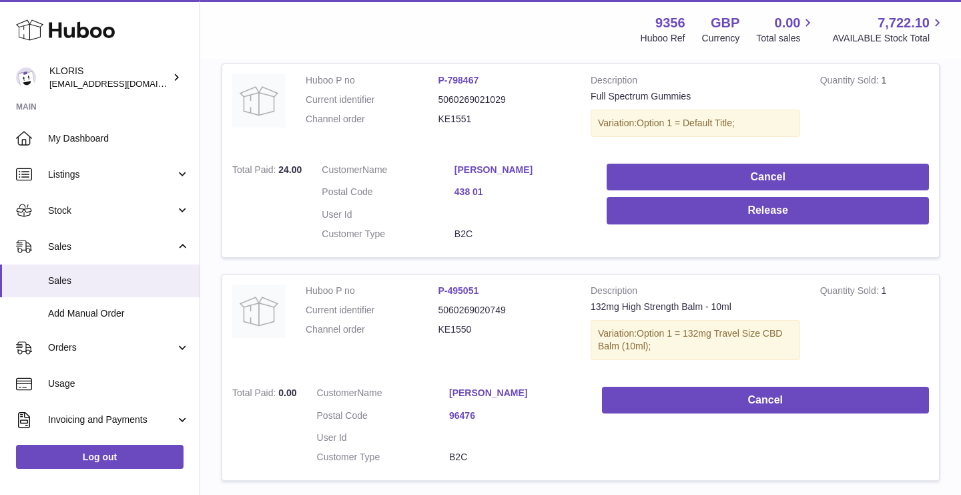
click at [505, 154] on td "Customer Name Petra Bulecová Postal Code 438 01 User Id Customer Type B2C" at bounding box center [454, 206] width 285 height 104
click at [492, 164] on link "Petra Bulecová" at bounding box center [521, 170] width 133 height 13
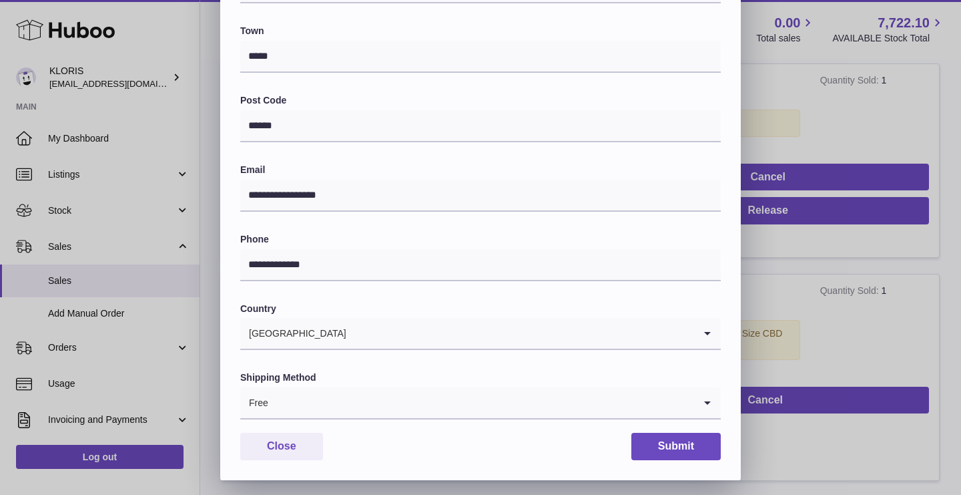
scroll to position [340, 0]
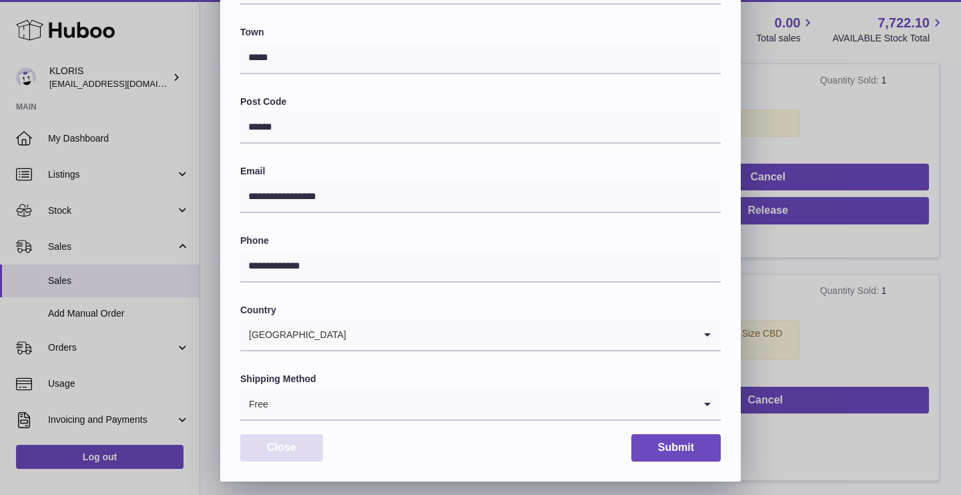
click at [303, 445] on button "Close" at bounding box center [281, 447] width 83 height 27
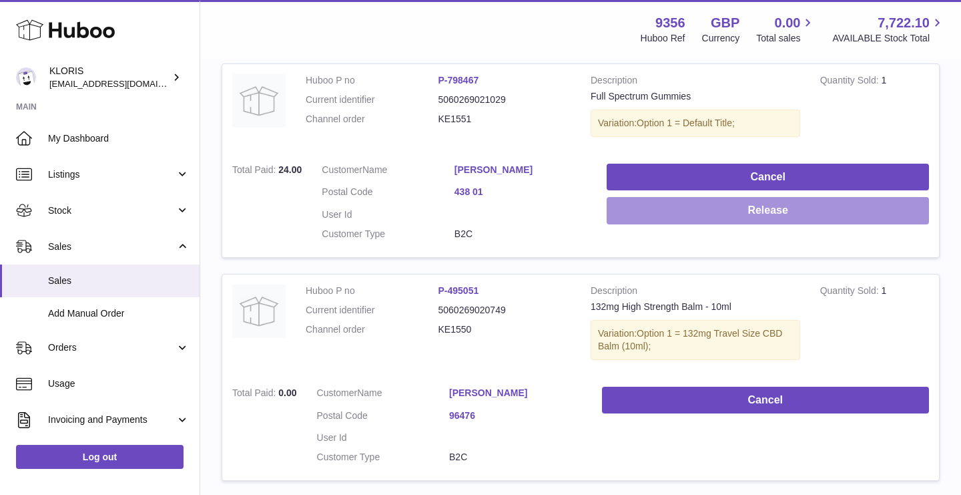
click at [737, 197] on button "Release" at bounding box center [768, 210] width 322 height 27
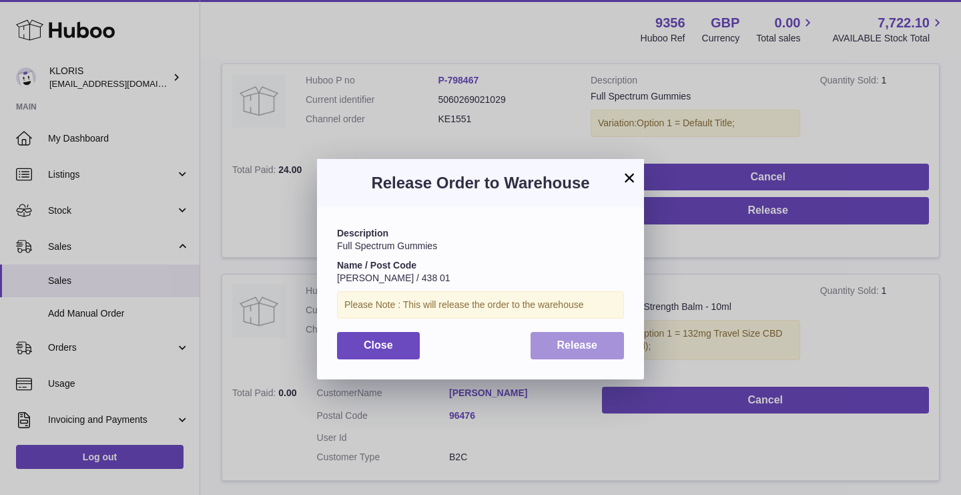
click at [561, 346] on span "Release" at bounding box center [577, 344] width 41 height 11
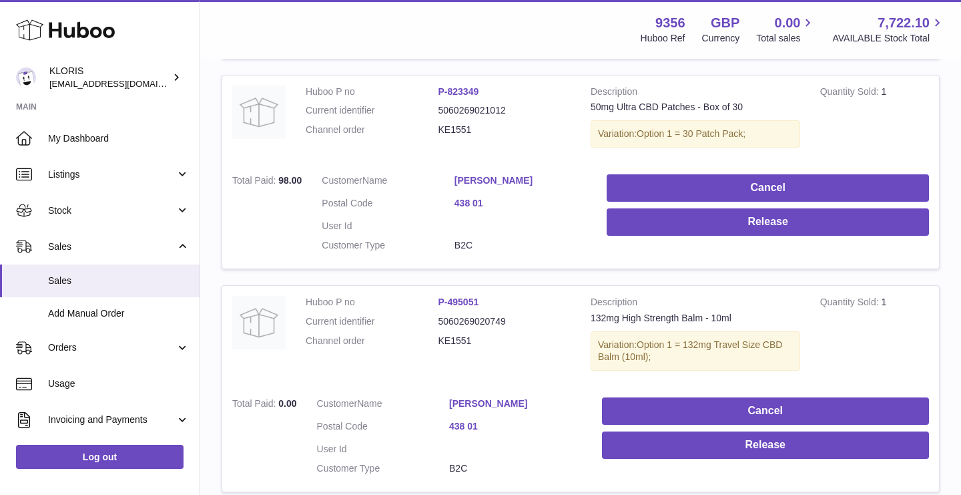
scroll to position [846, 0]
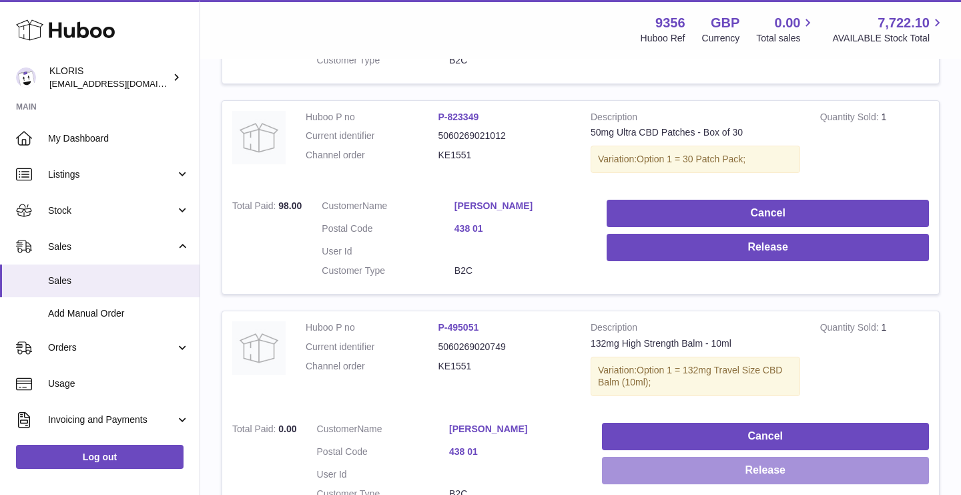
click at [666, 457] on button "Release" at bounding box center [765, 470] width 327 height 27
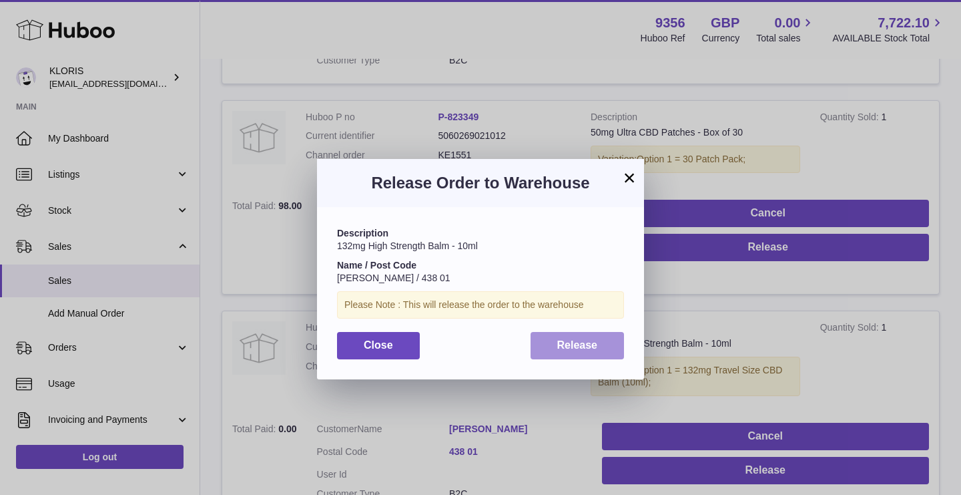
click at [604, 349] on button "Release" at bounding box center [578, 345] width 94 height 27
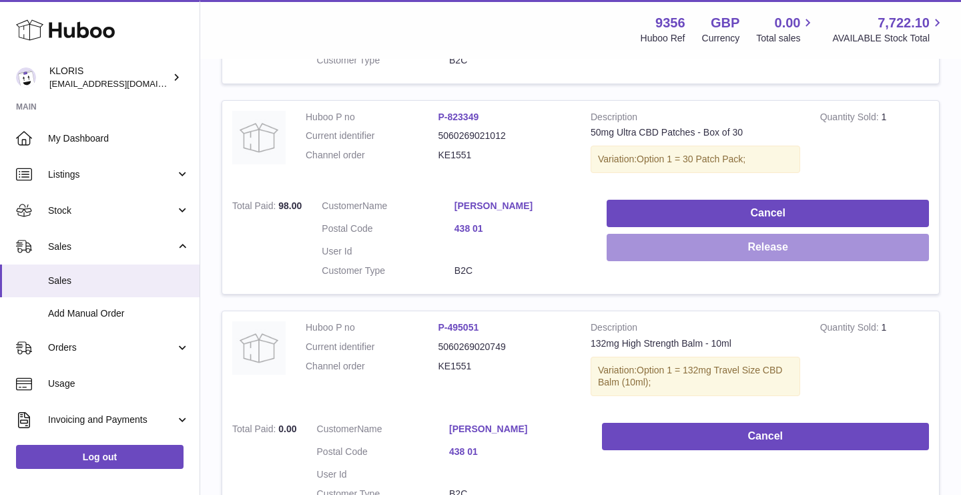
click at [741, 234] on button "Release" at bounding box center [768, 247] width 322 height 27
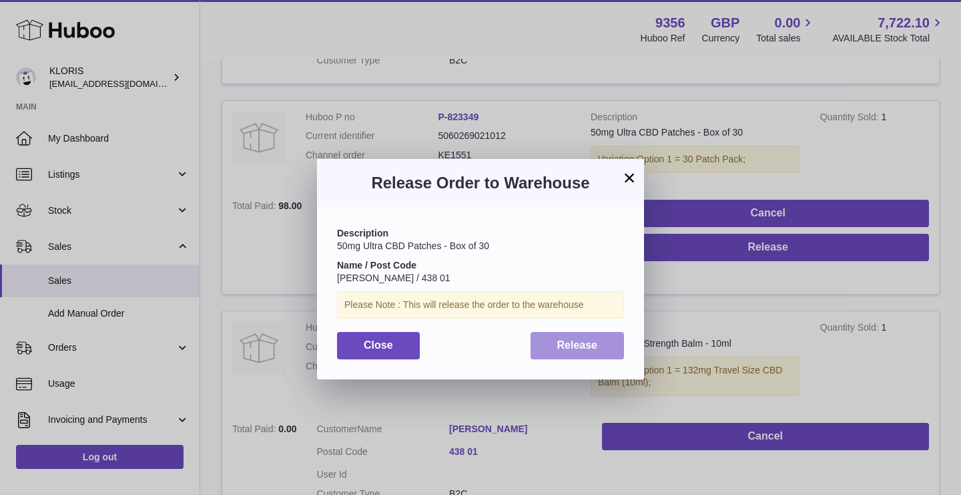
click at [557, 350] on button "Release" at bounding box center [578, 345] width 94 height 27
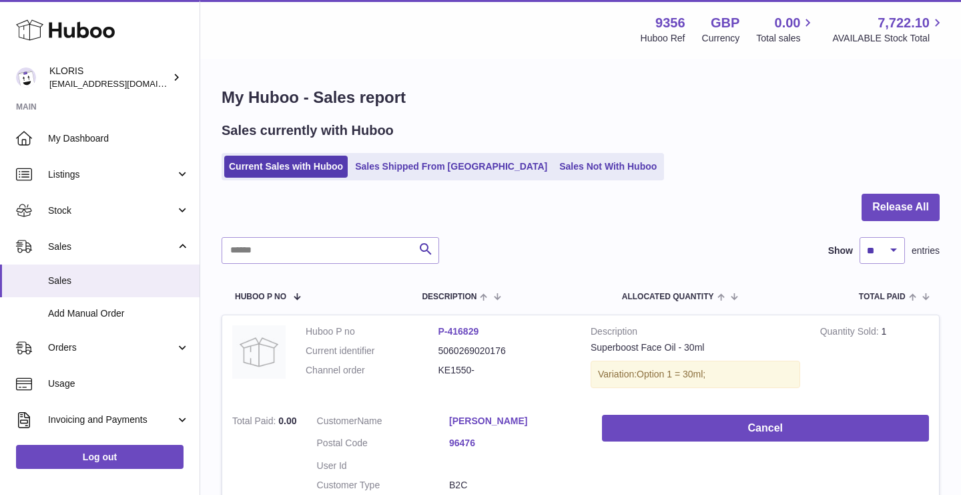
scroll to position [0, 0]
click at [511, 148] on div "Sales currently with Huboo Current Sales with Huboo Sales Shipped From Huboo Sa…" at bounding box center [581, 150] width 718 height 59
click at [555, 166] on link "Sales Not With Huboo" at bounding box center [608, 167] width 107 height 22
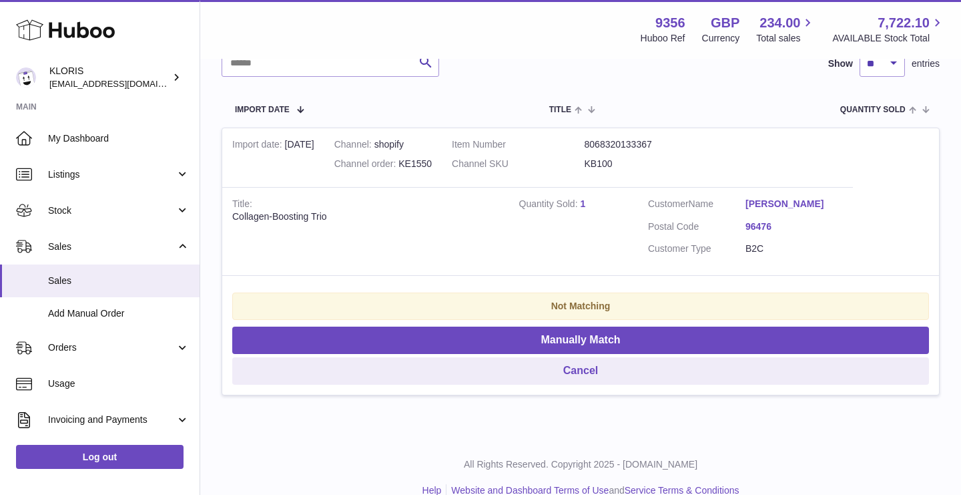
scroll to position [215, 0]
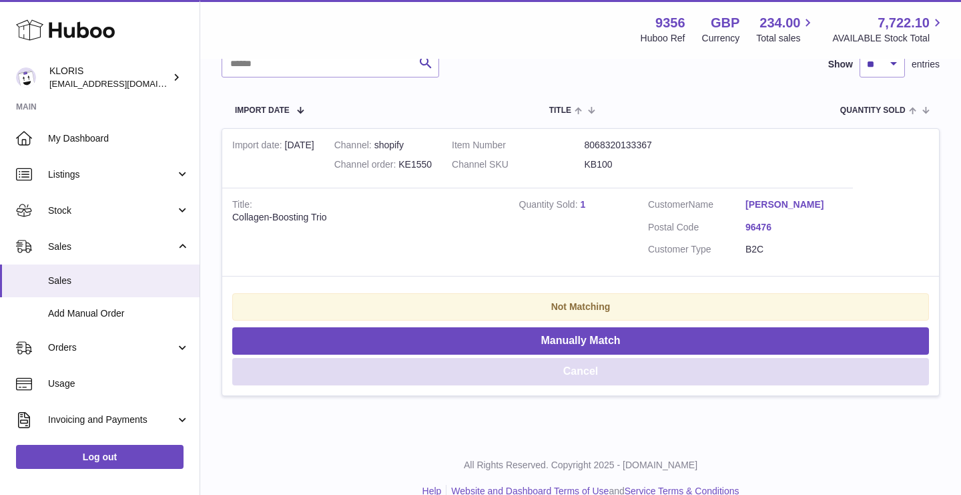
click at [595, 364] on button "Cancel" at bounding box center [580, 371] width 697 height 27
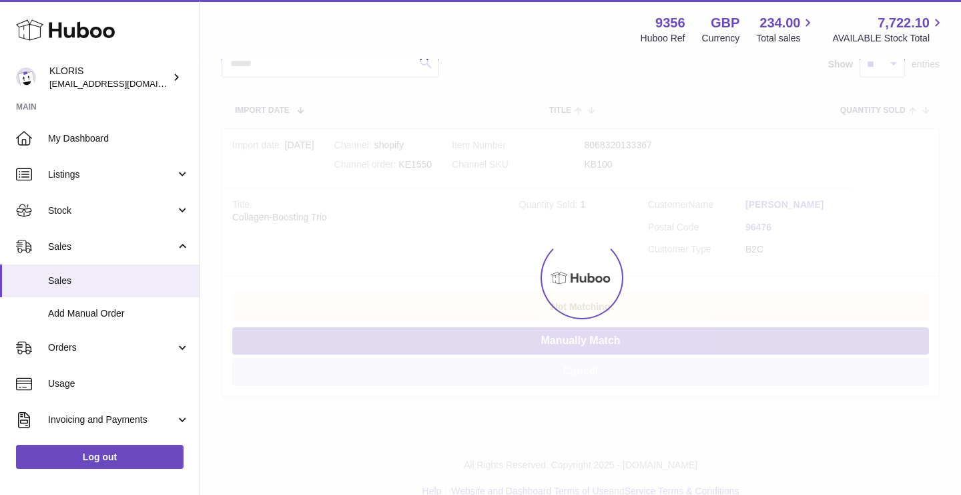
scroll to position [0, 0]
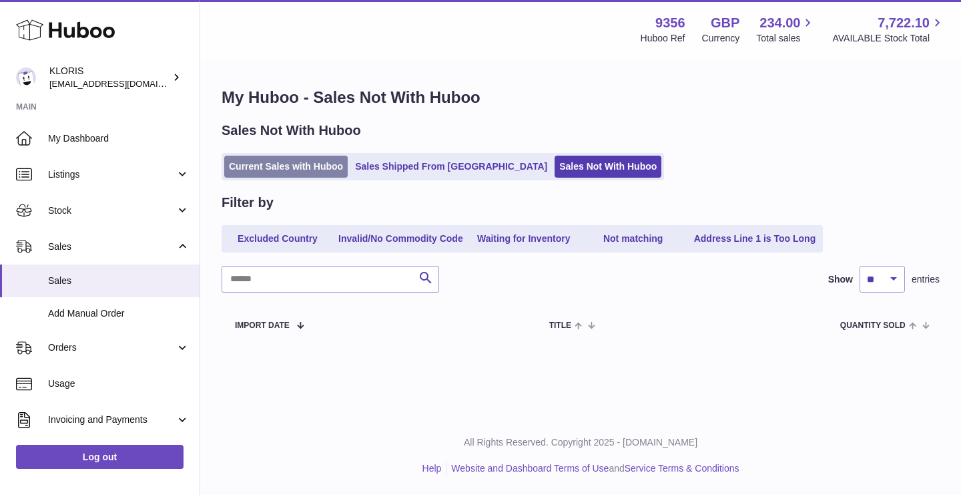
click at [287, 170] on link "Current Sales with Huboo" at bounding box center [285, 167] width 123 height 22
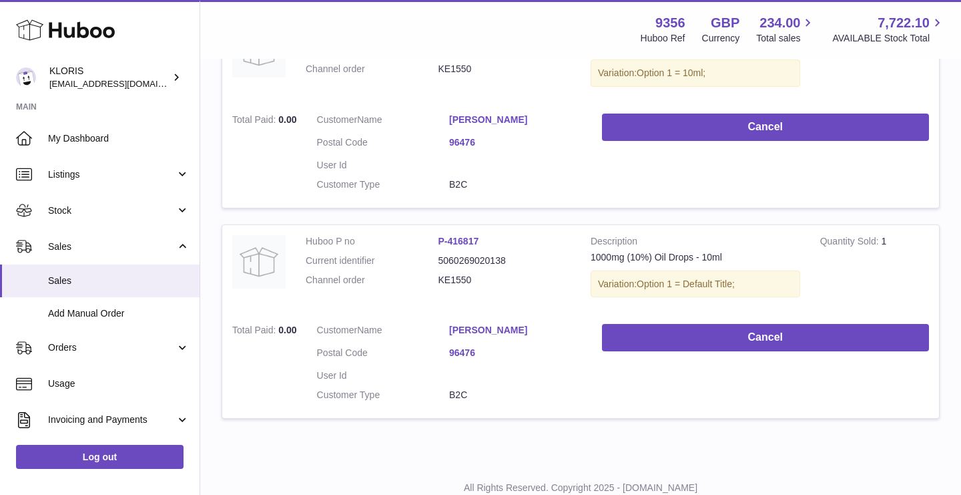
scroll to position [2009, 0]
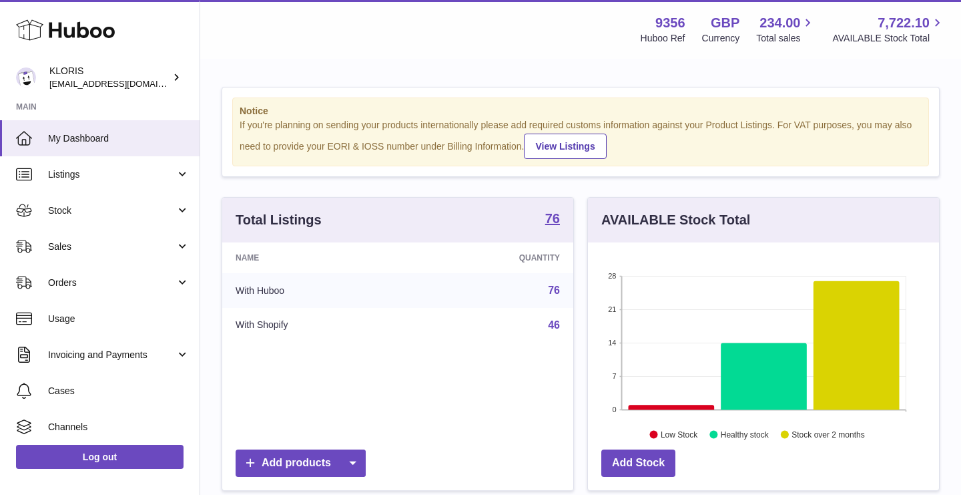
scroll to position [208, 351]
click at [106, 246] on span "Sales" at bounding box center [111, 246] width 127 height 13
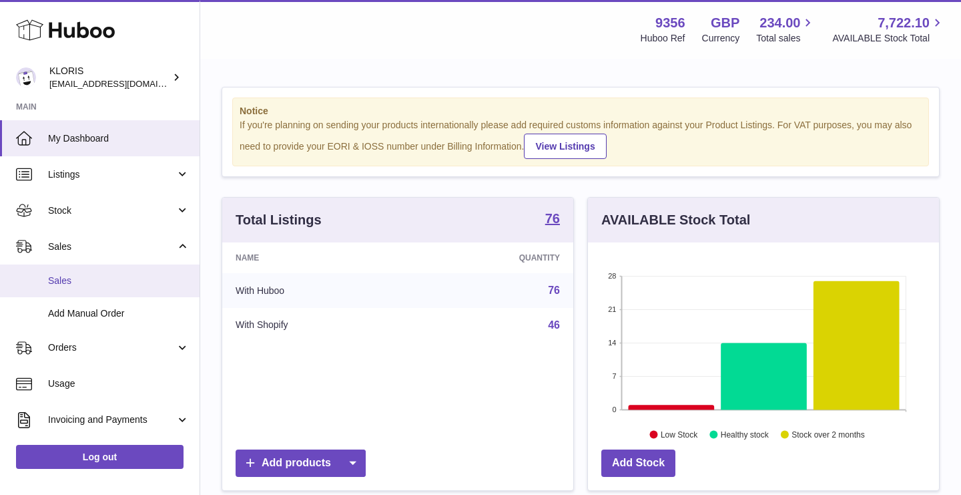
click at [85, 278] on span "Sales" at bounding box center [119, 280] width 142 height 13
